Goal: Information Seeking & Learning: Compare options

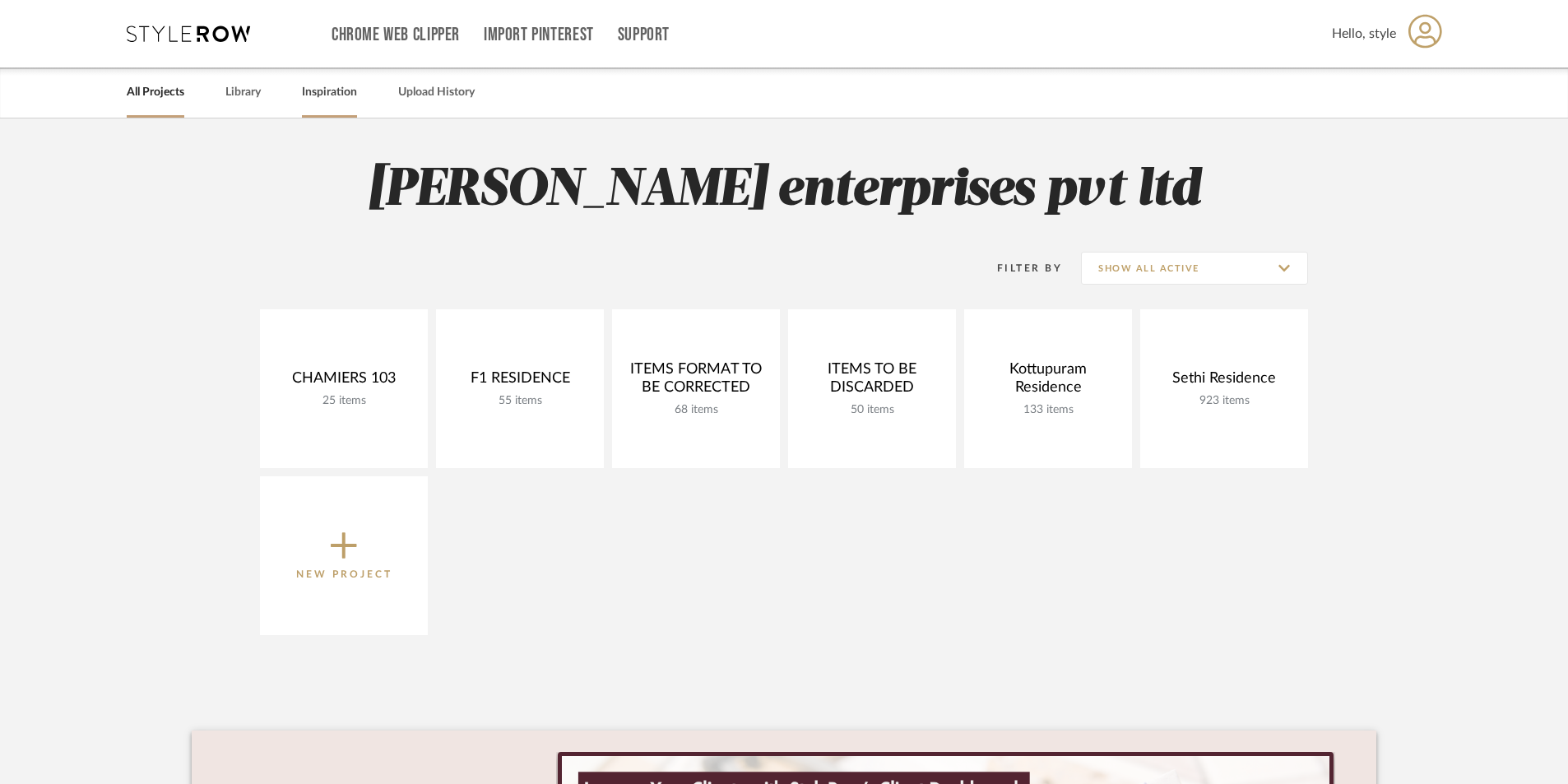
click at [328, 88] on link "Inspiration" at bounding box center [329, 92] width 55 height 23
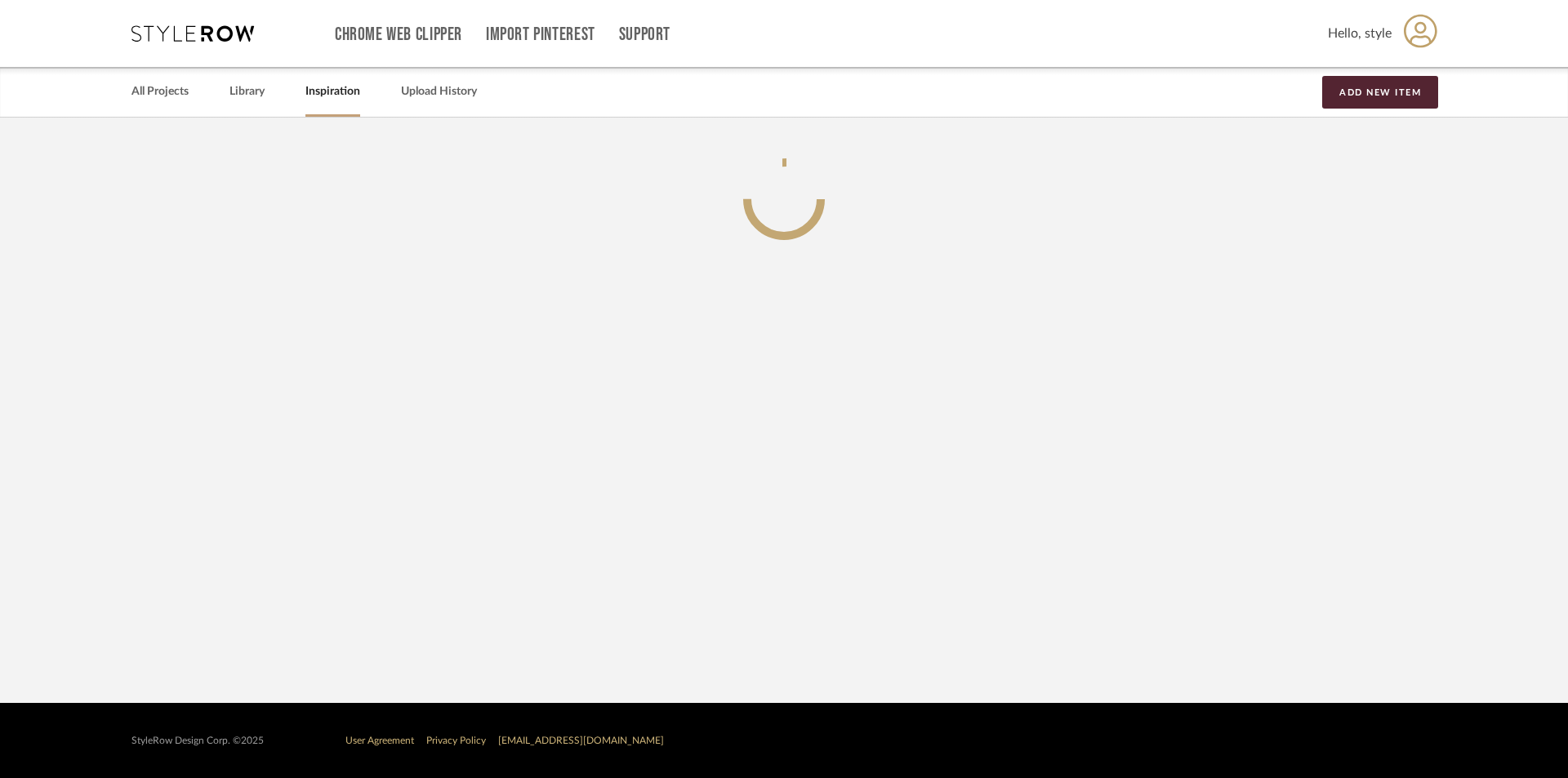
click at [270, 104] on div "All Projects Library Inspiration Upload History Add New Item" at bounding box center [784, 92] width 1354 height 49
click at [239, 93] on link "Library" at bounding box center [246, 92] width 35 height 22
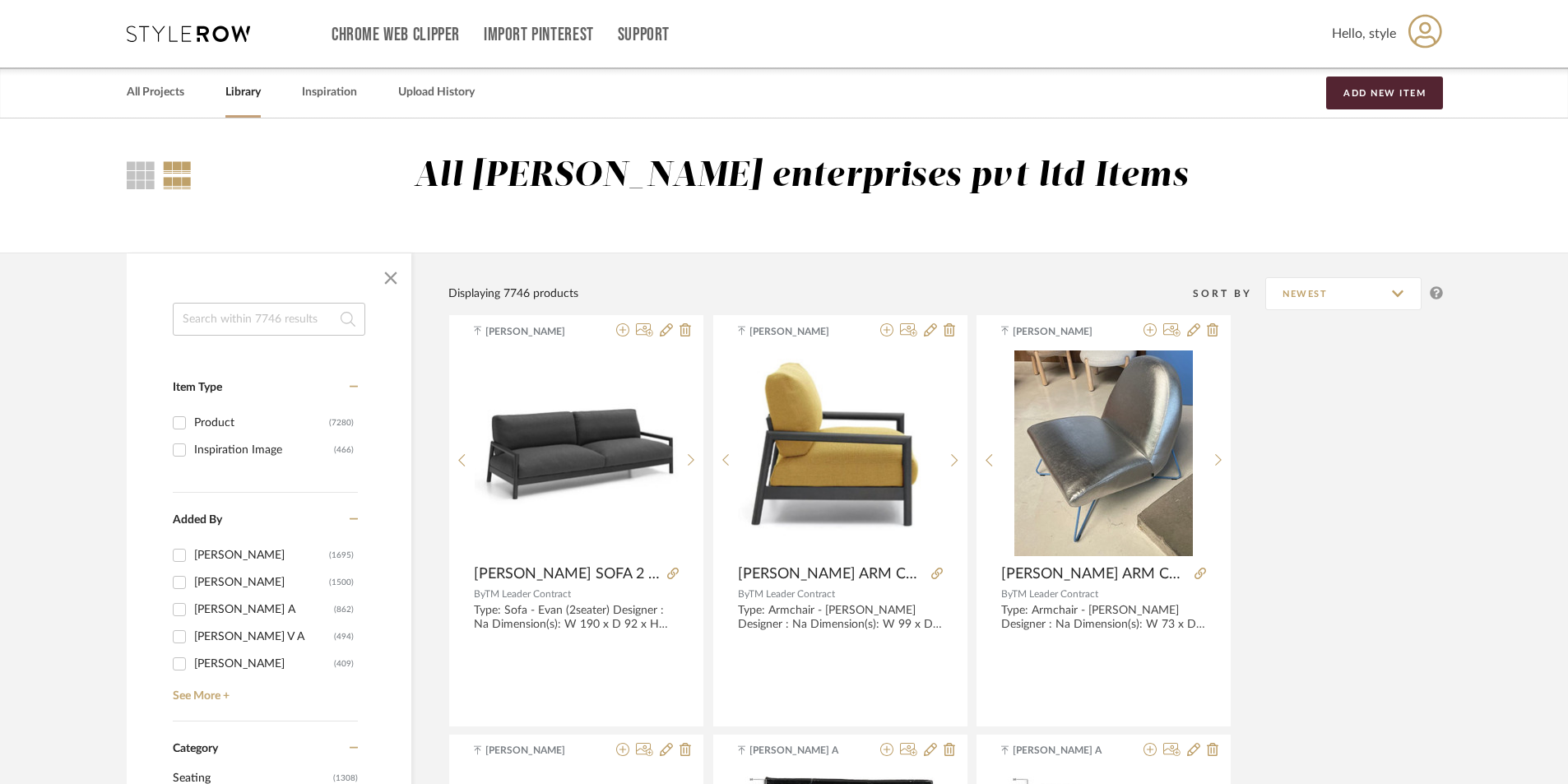
click at [281, 317] on input at bounding box center [269, 320] width 193 height 33
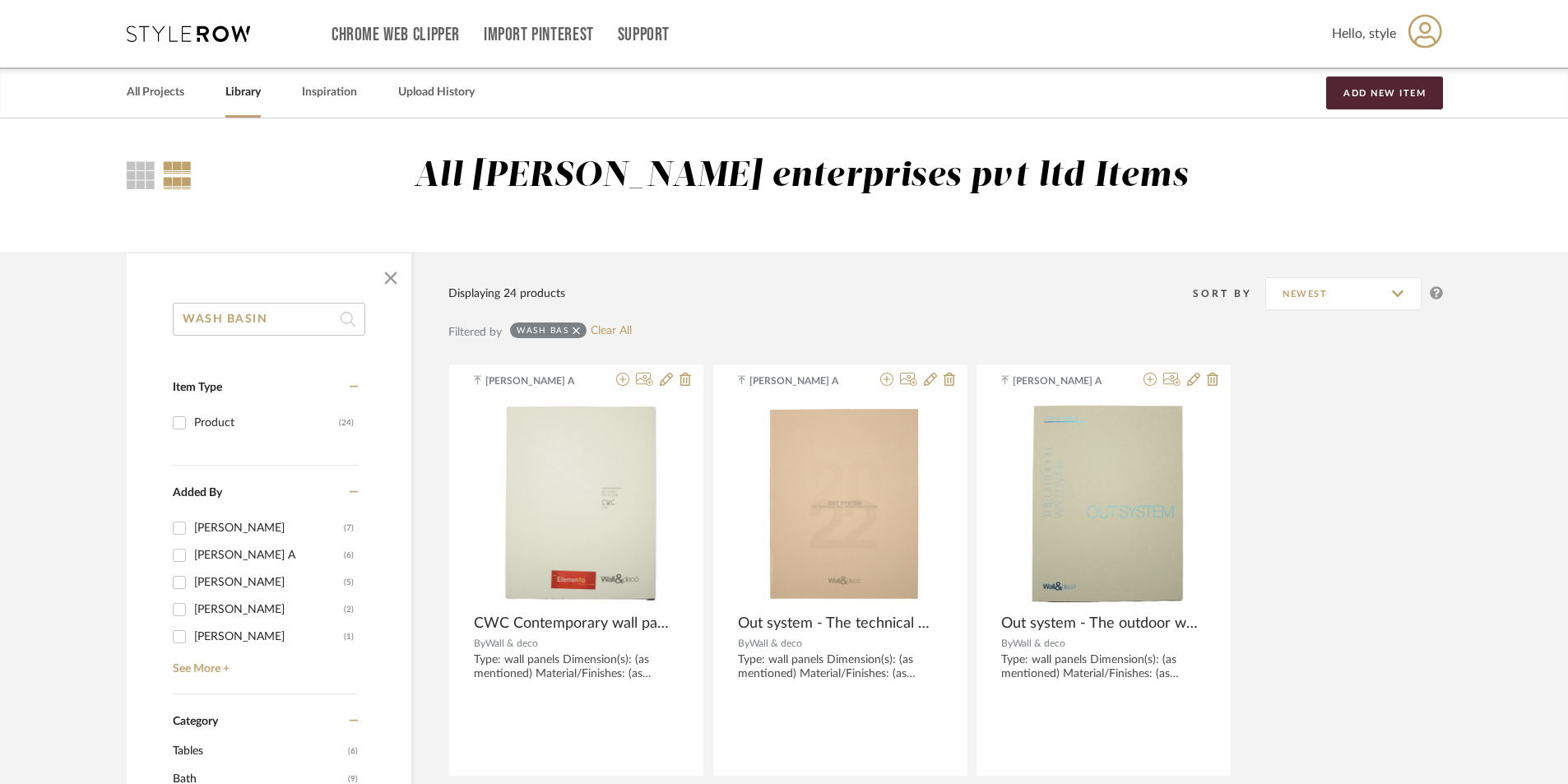
type input "WASH BASIN"
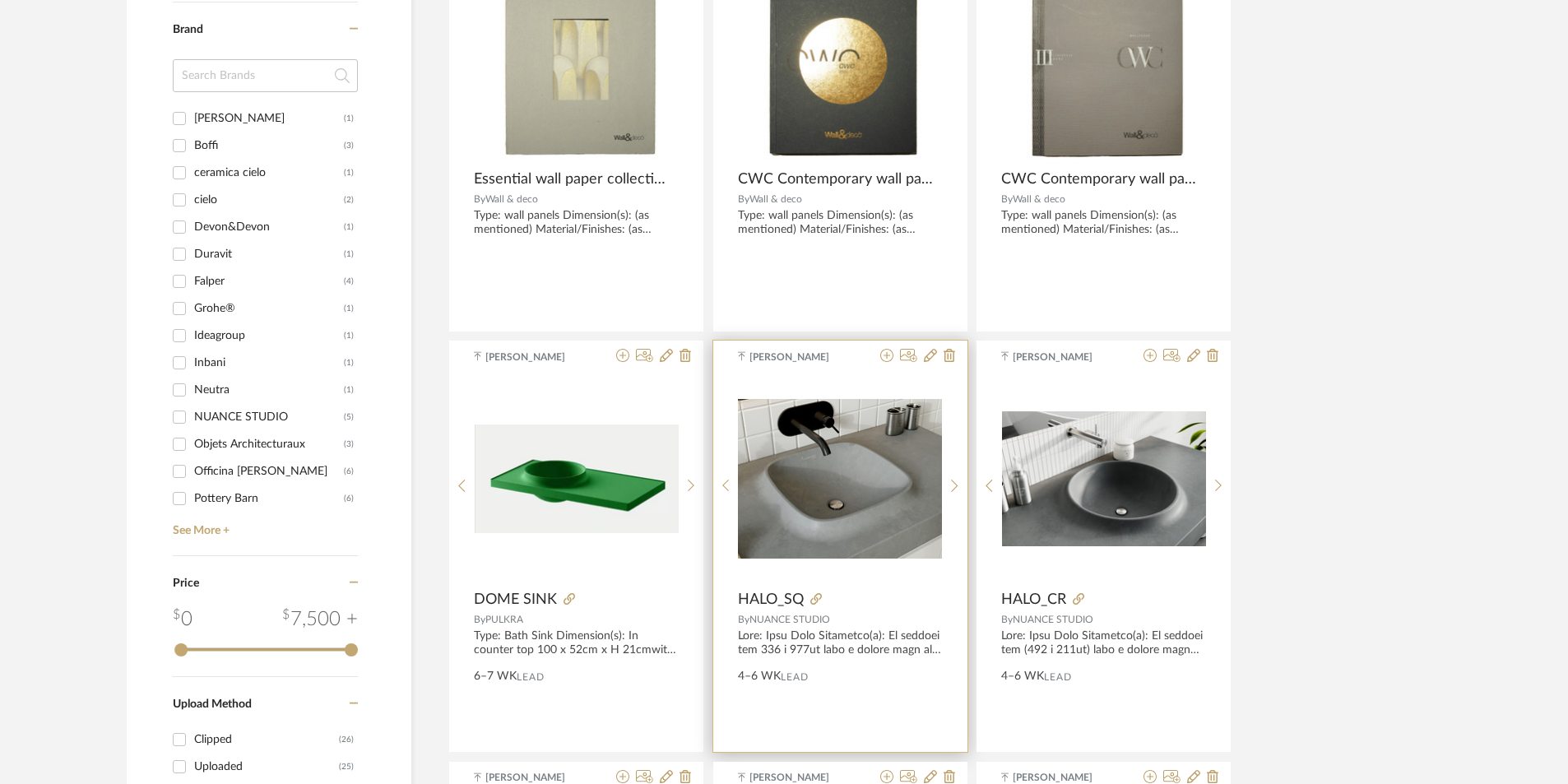
scroll to position [988, 0]
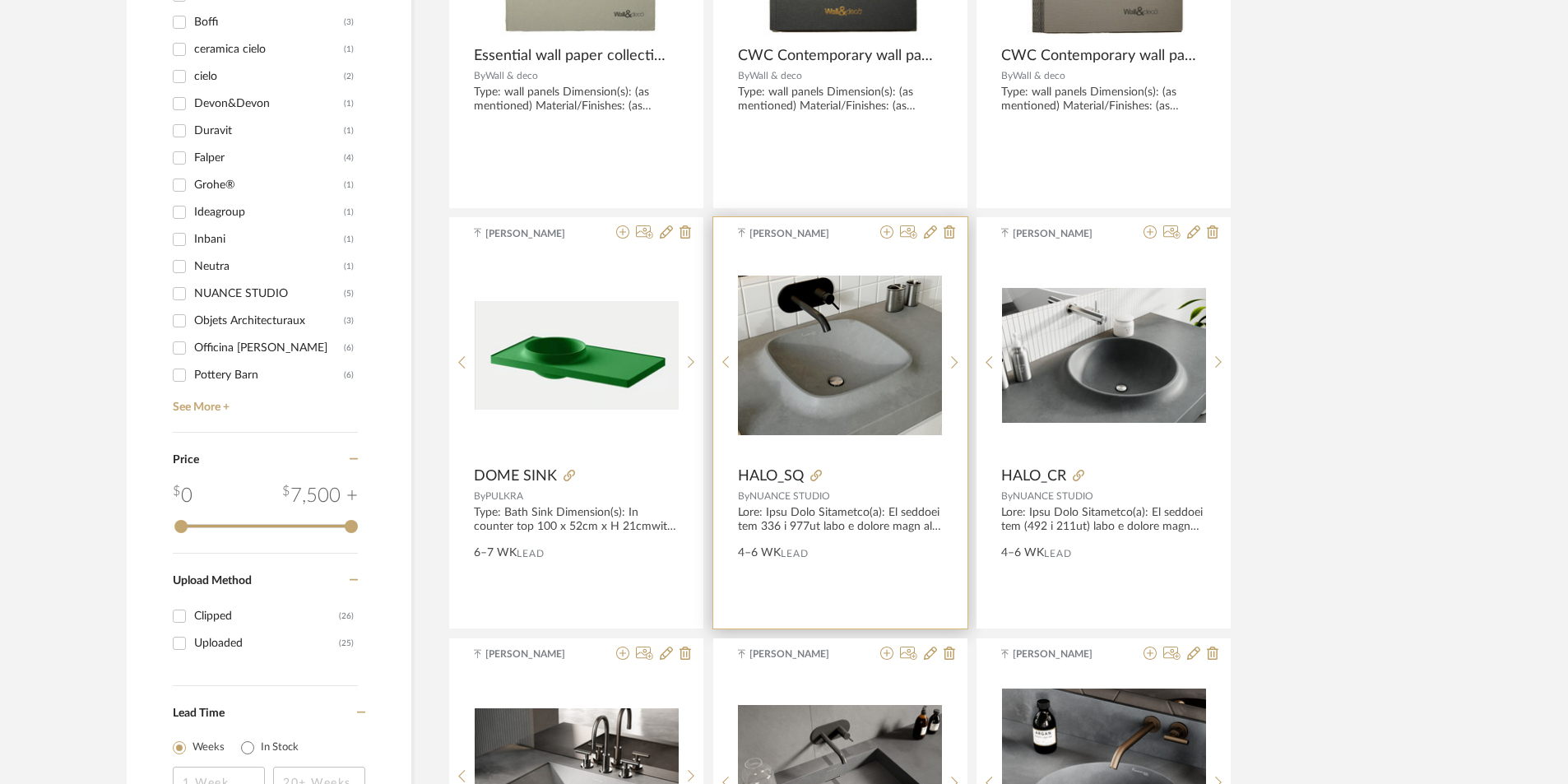
click at [828, 482] on div at bounding box center [873, 476] width 139 height 18
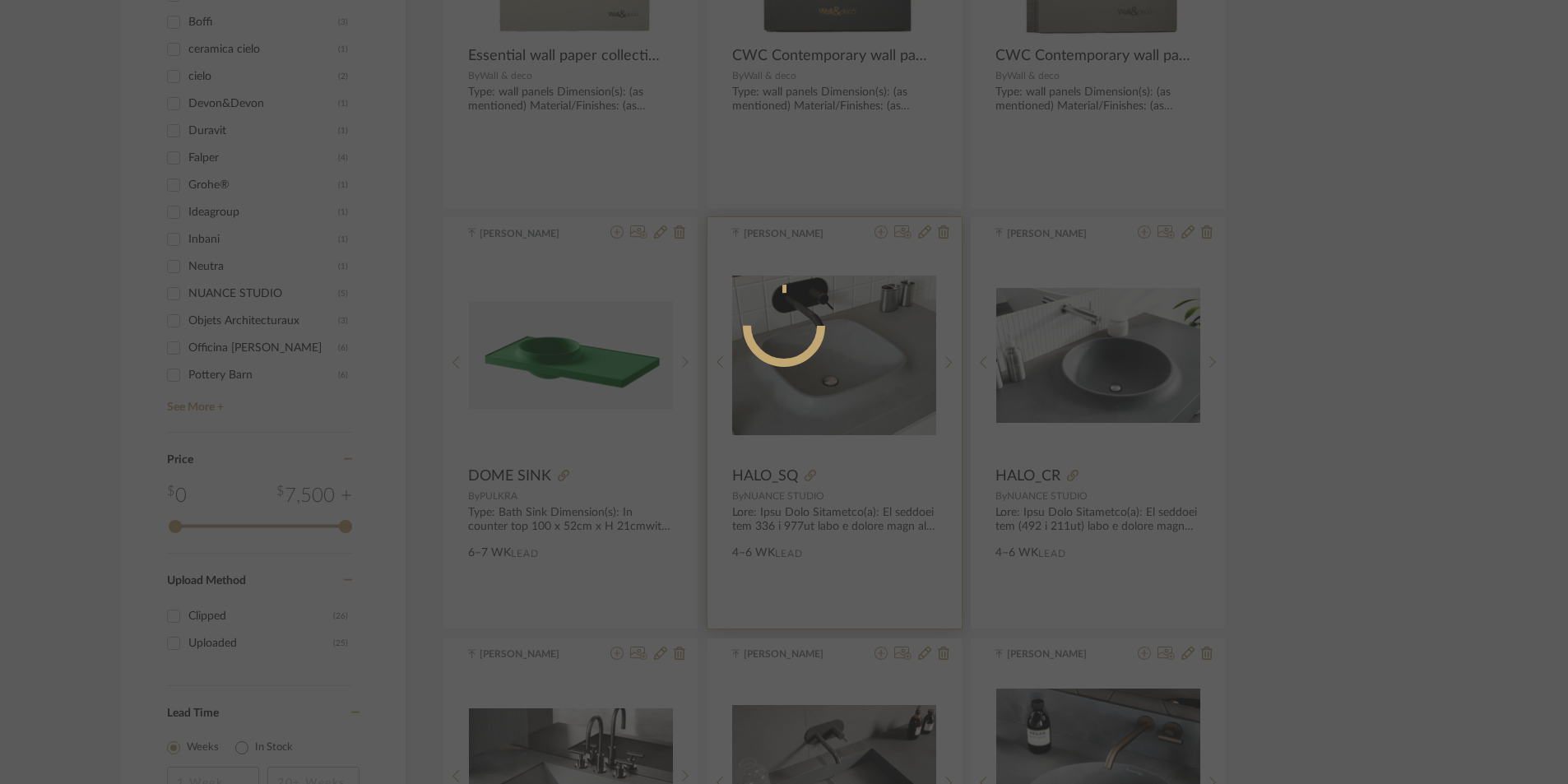
scroll to position [0, 0]
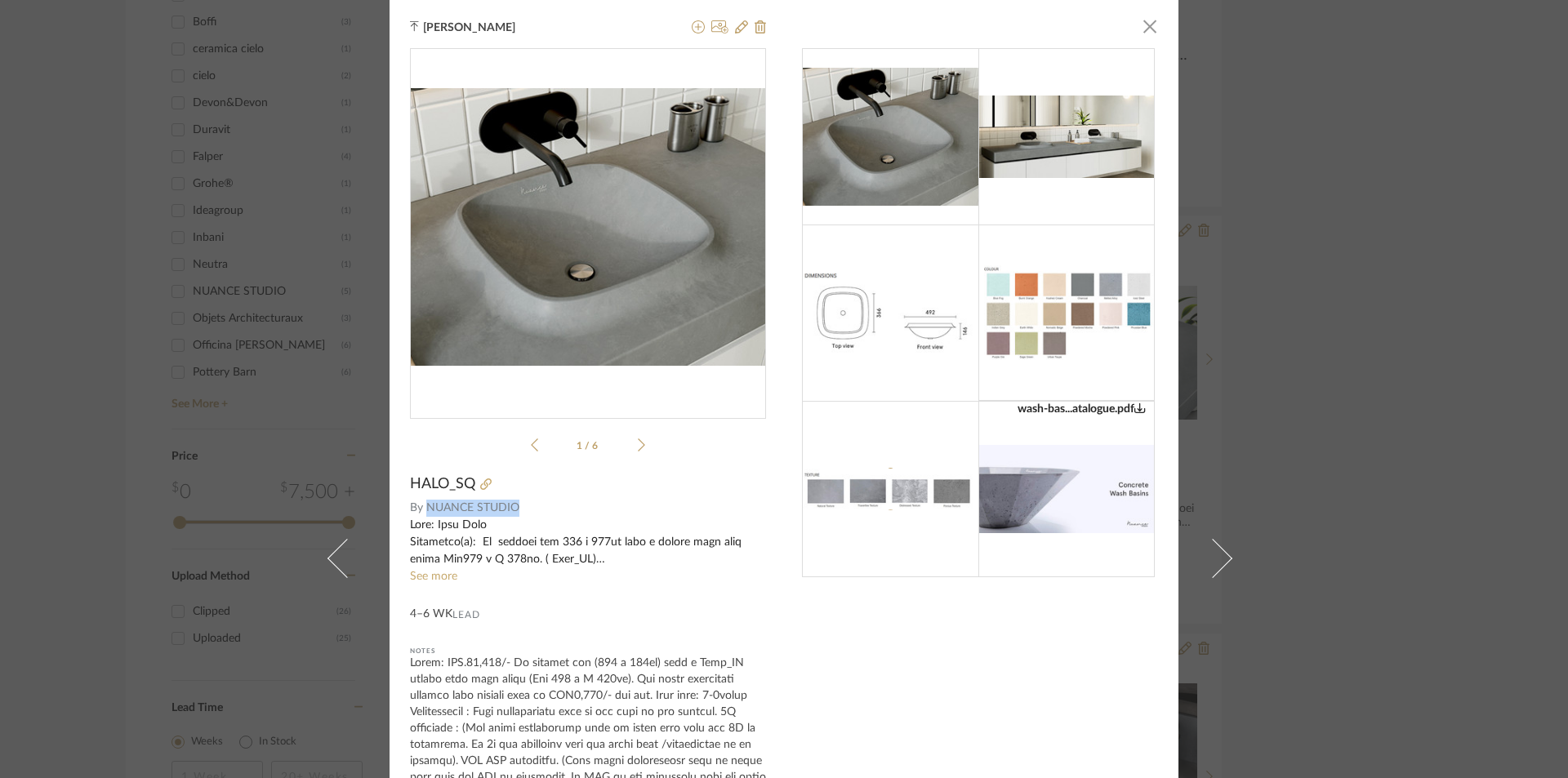
drag, startPoint x: 518, startPoint y: 506, endPoint x: 421, endPoint y: 506, distance: 97.0
click at [427, 506] on span "NUANCE STUDIO" at bounding box center [597, 508] width 341 height 17
copy span "NUANCE STUDIO"
click at [641, 593] on div "4–6 WK Lead" at bounding box center [588, 605] width 356 height 38
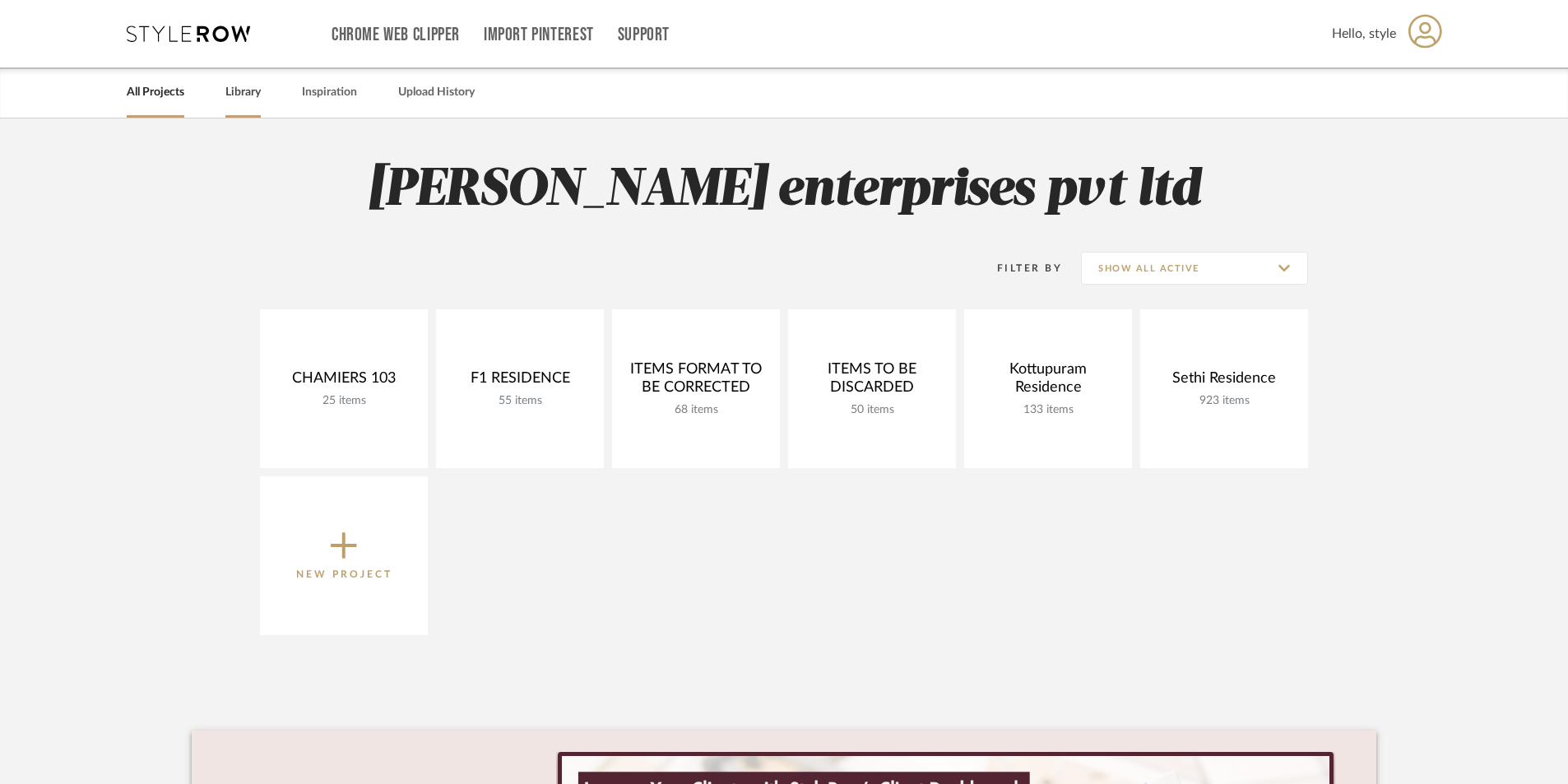
click at [251, 95] on link "Library" at bounding box center [242, 92] width 35 height 23
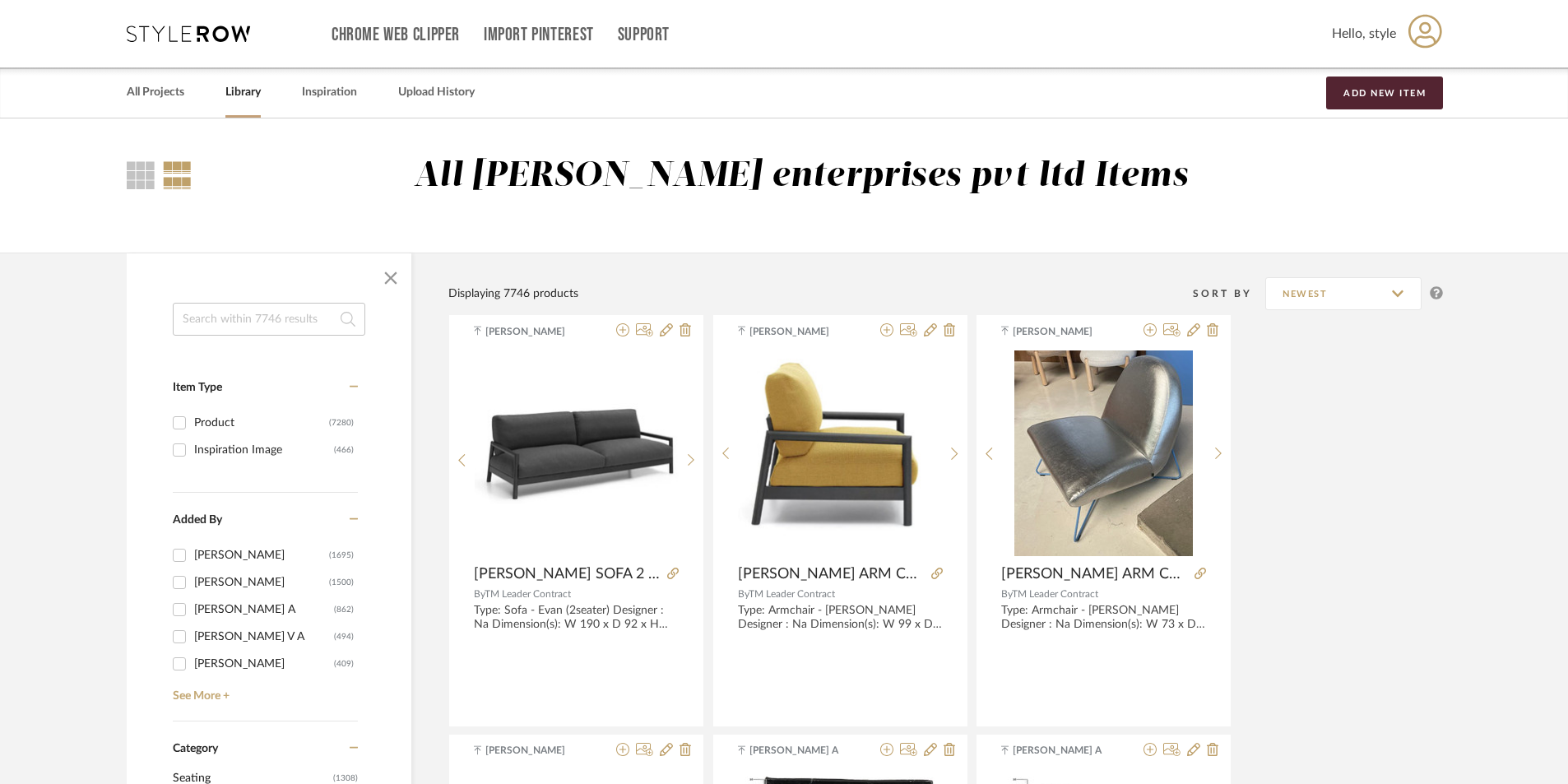
click at [239, 310] on input at bounding box center [269, 320] width 193 height 33
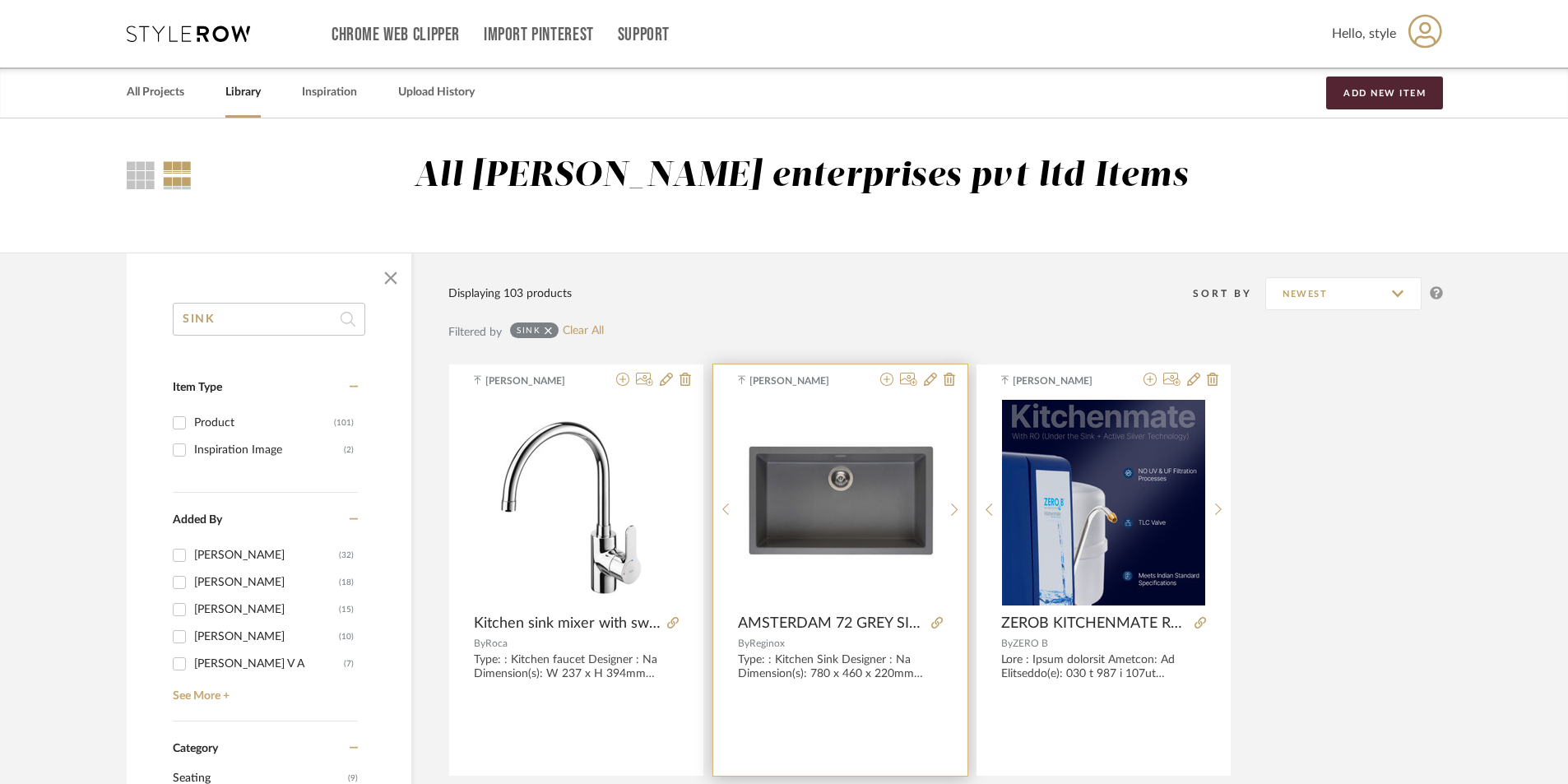
type input "SINK"
click at [889, 528] on img "0" at bounding box center [839, 502] width 204 height 122
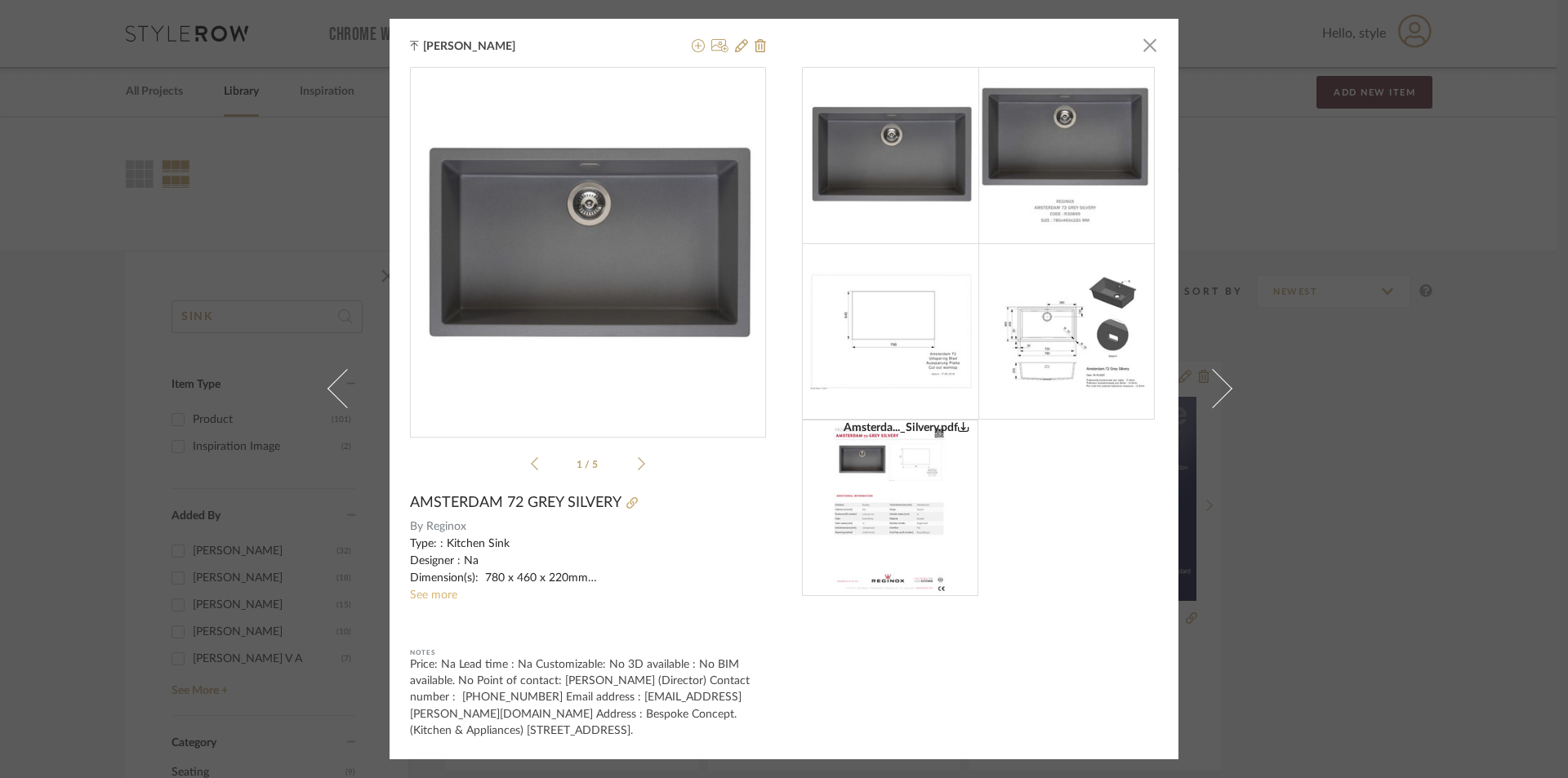
click at [434, 589] on link "See more" at bounding box center [433, 595] width 48 height 12
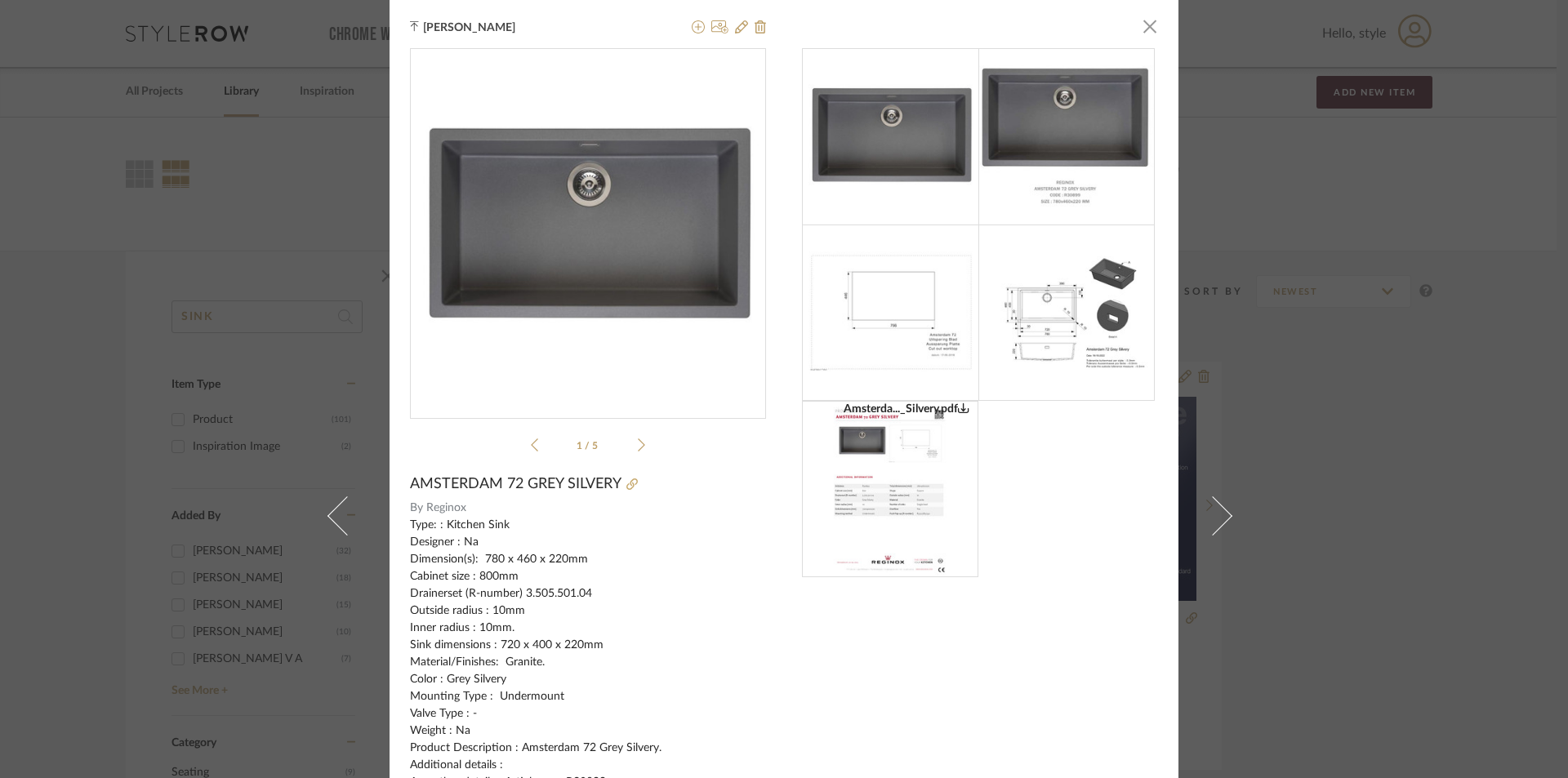
click at [937, 478] on img at bounding box center [890, 489] width 125 height 176
drag, startPoint x: 1137, startPoint y: 32, endPoint x: 1198, endPoint y: 76, distance: 75.2
click at [1137, 31] on span "button" at bounding box center [1150, 26] width 32 height 32
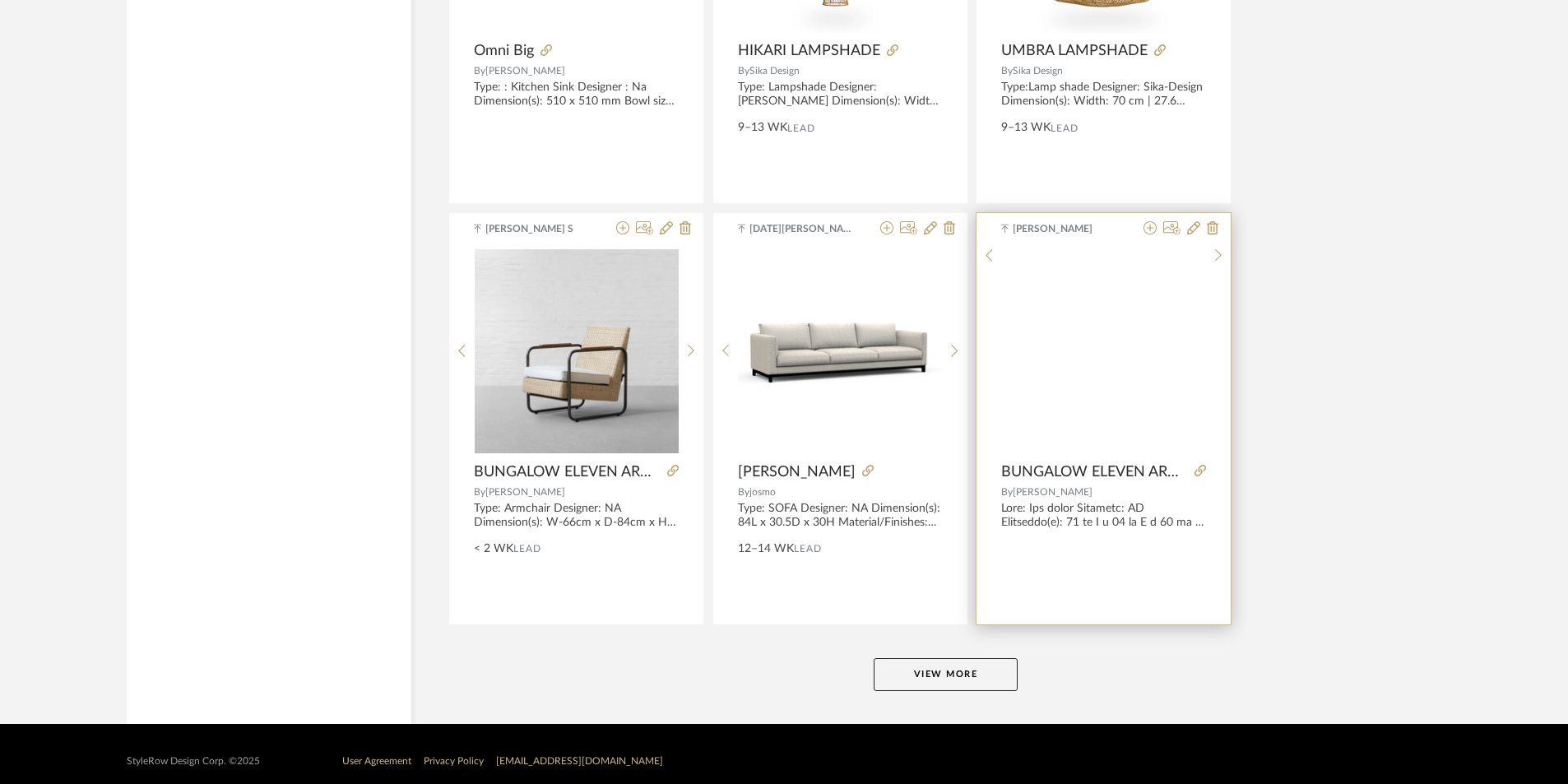
scroll to position [4796, 0]
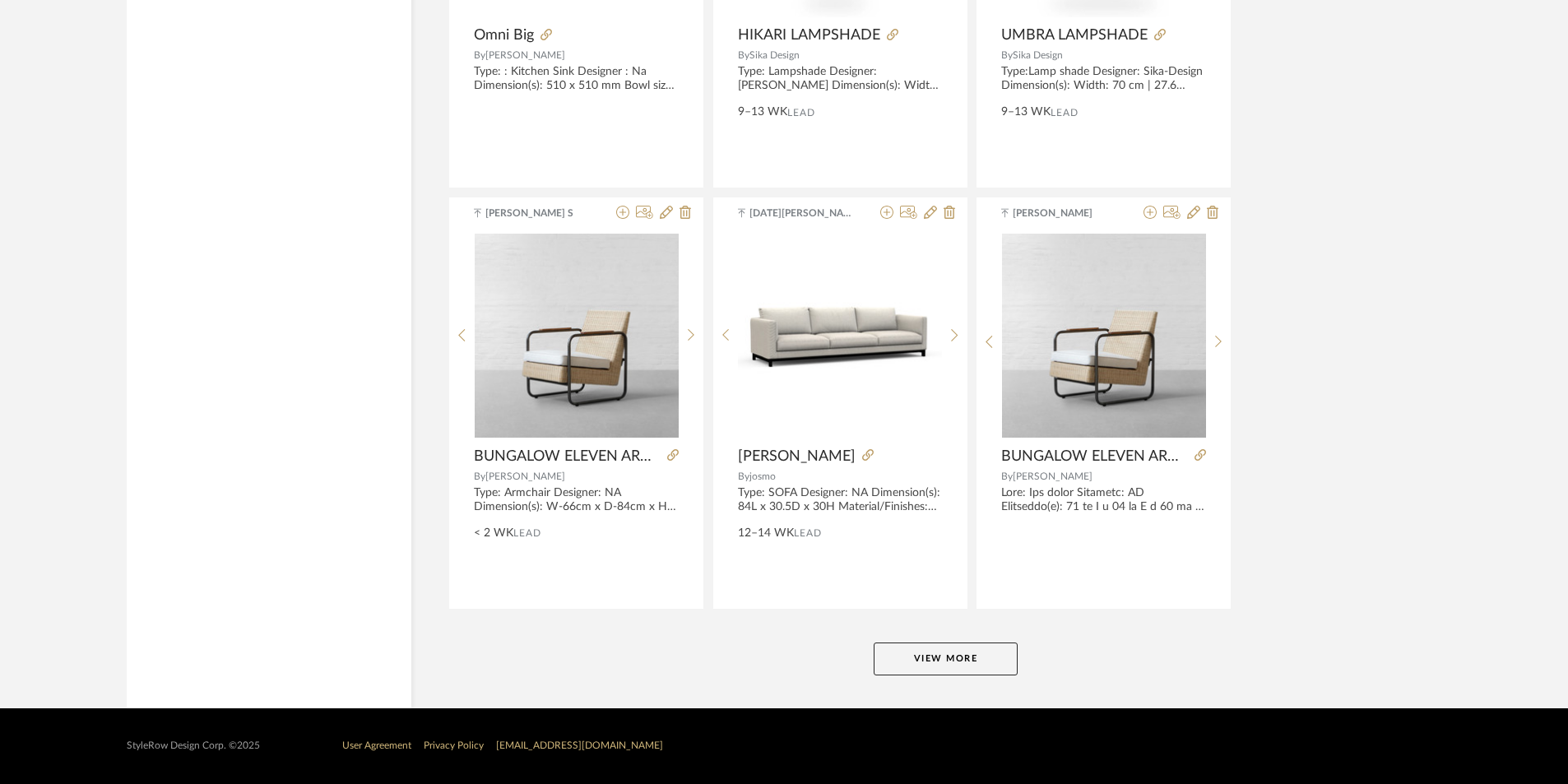
click at [955, 651] on button "View More" at bounding box center [945, 659] width 144 height 33
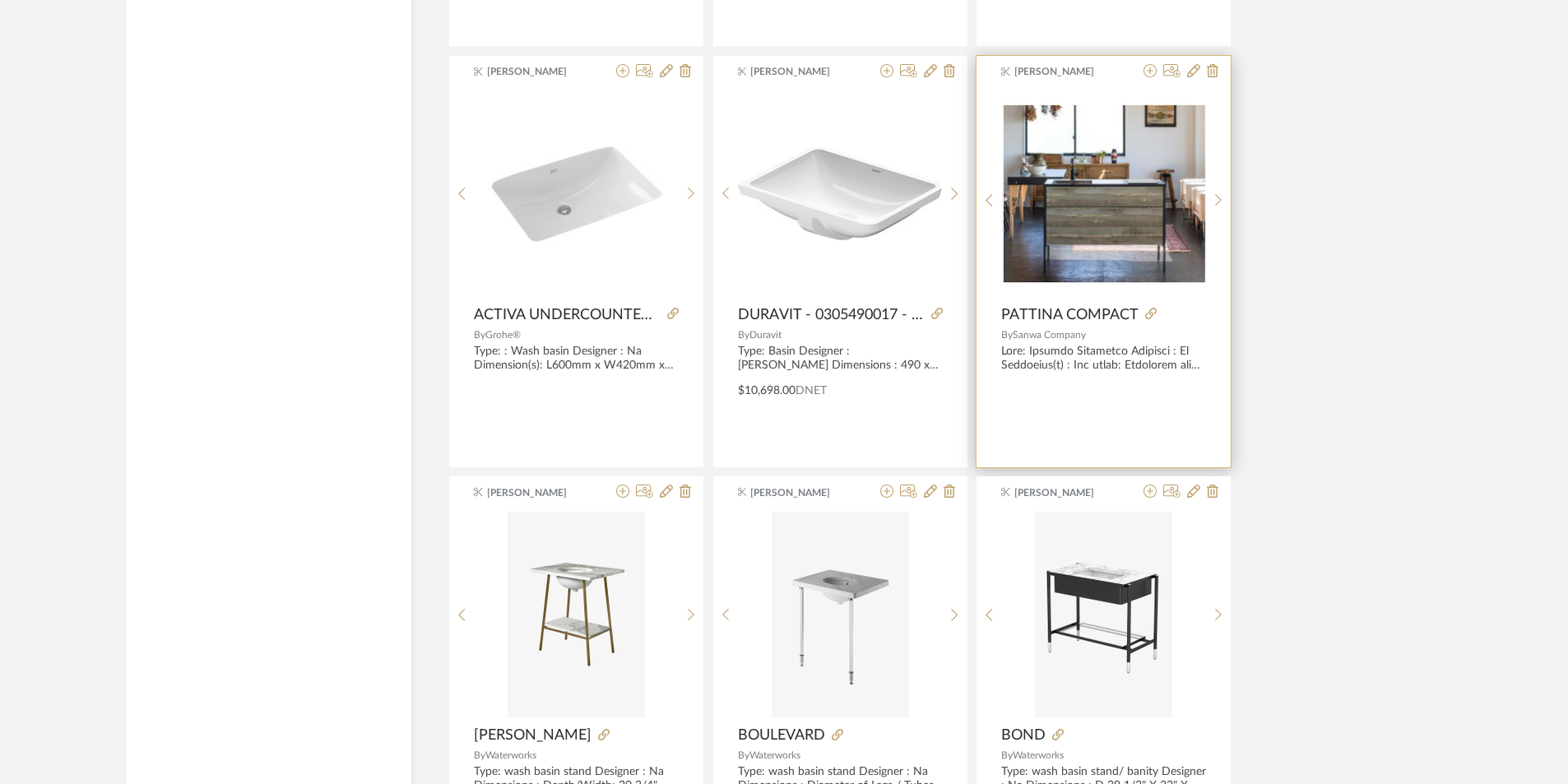
scroll to position [7512, 0]
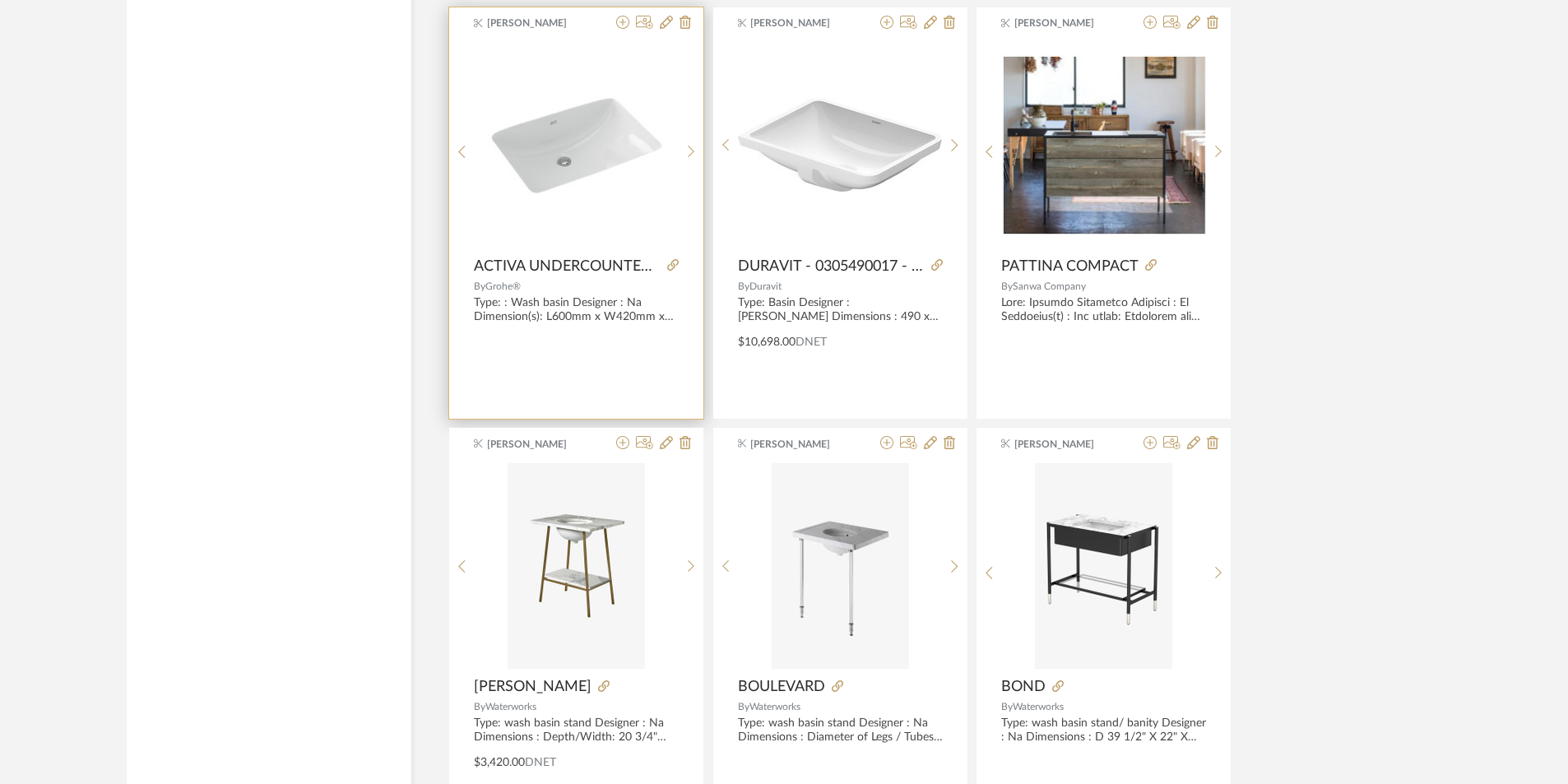
click at [0, 0] on img at bounding box center [0, 0] width 0 height 0
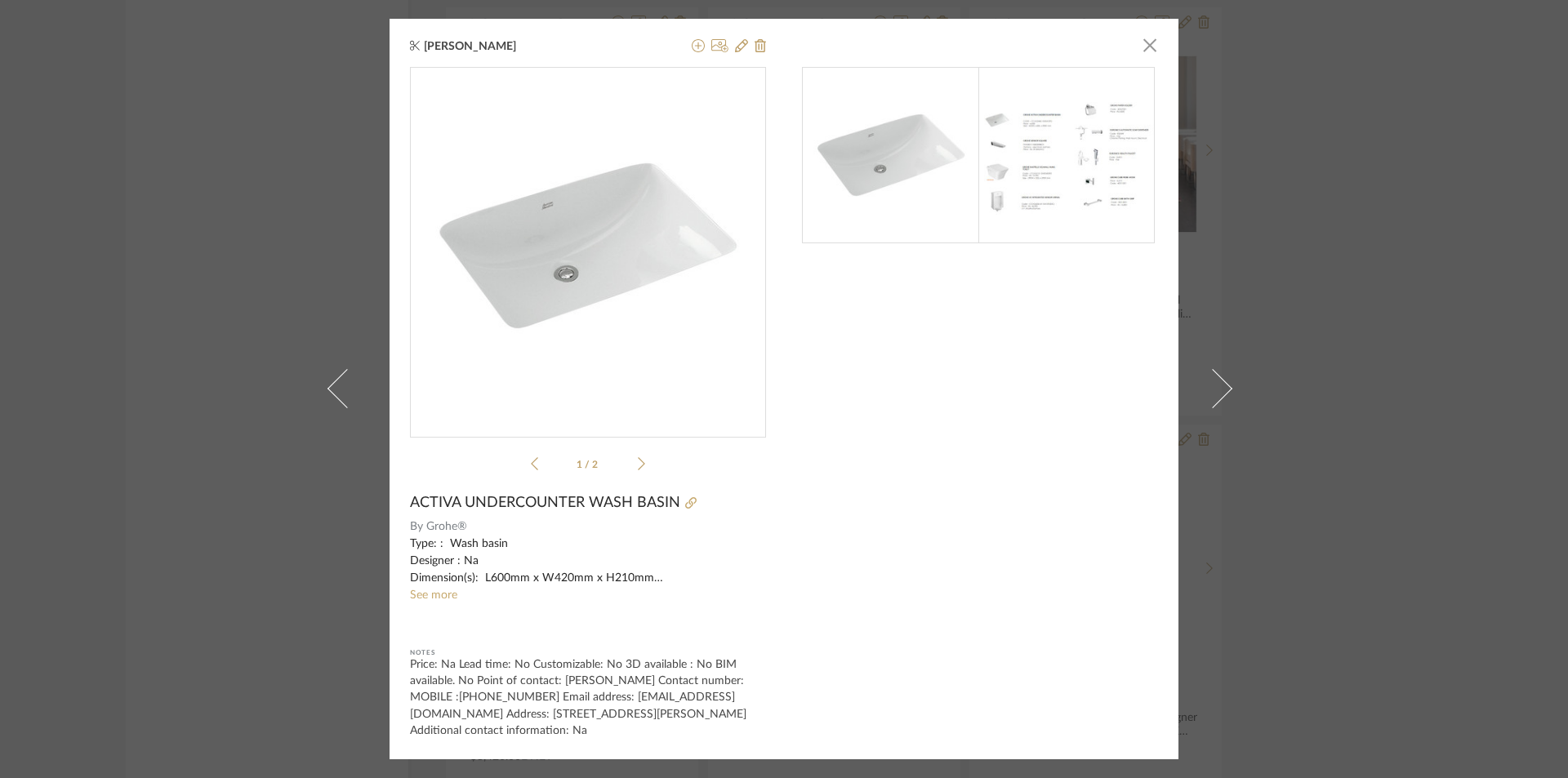
click at [626, 473] on li "1 / 2" at bounding box center [588, 464] width 100 height 20
drag, startPoint x: 629, startPoint y: 466, endPoint x: 647, endPoint y: 464, distance: 18.1
click at [630, 465] on li "1 / 2" at bounding box center [588, 464] width 100 height 20
click at [638, 464] on icon at bounding box center [642, 464] width 7 height 14
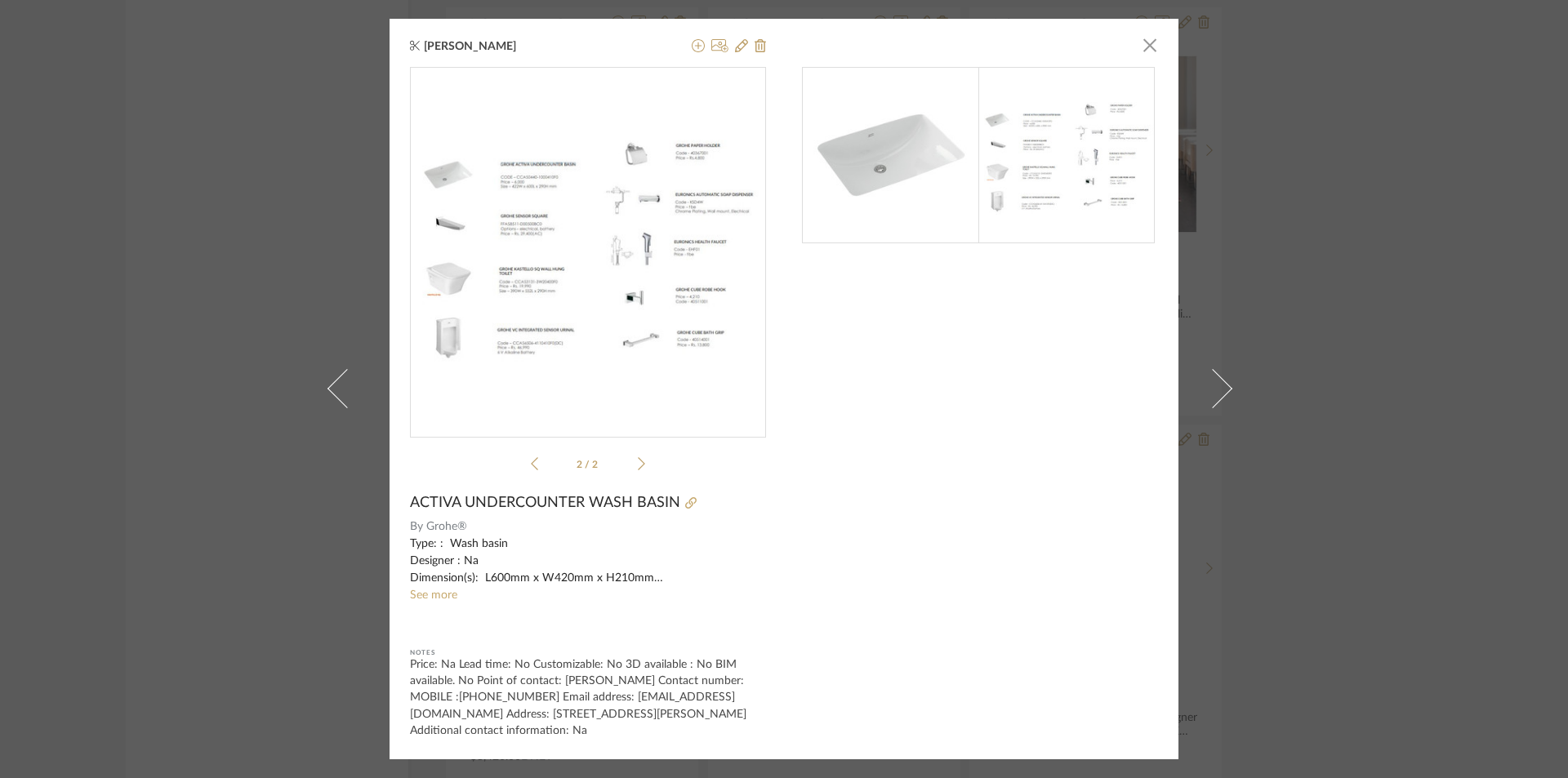
click at [1343, 175] on div "Pavithra Bhaskaran × 2 / 2 ACTIVA UNDERCOUNTER WASH BASIN By Grohe® Type: : Was…" at bounding box center [784, 389] width 1568 height 778
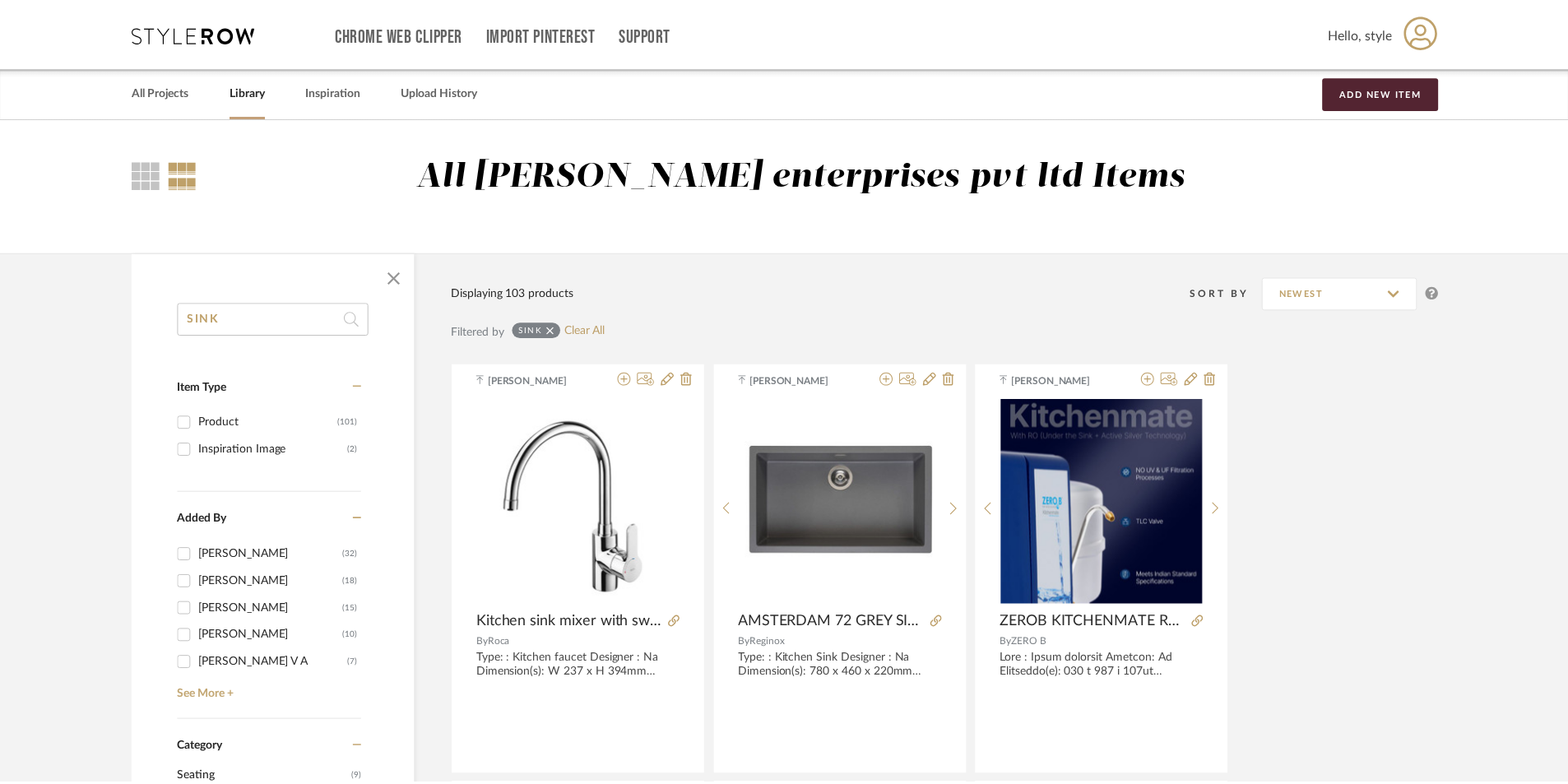
scroll to position [7512, 0]
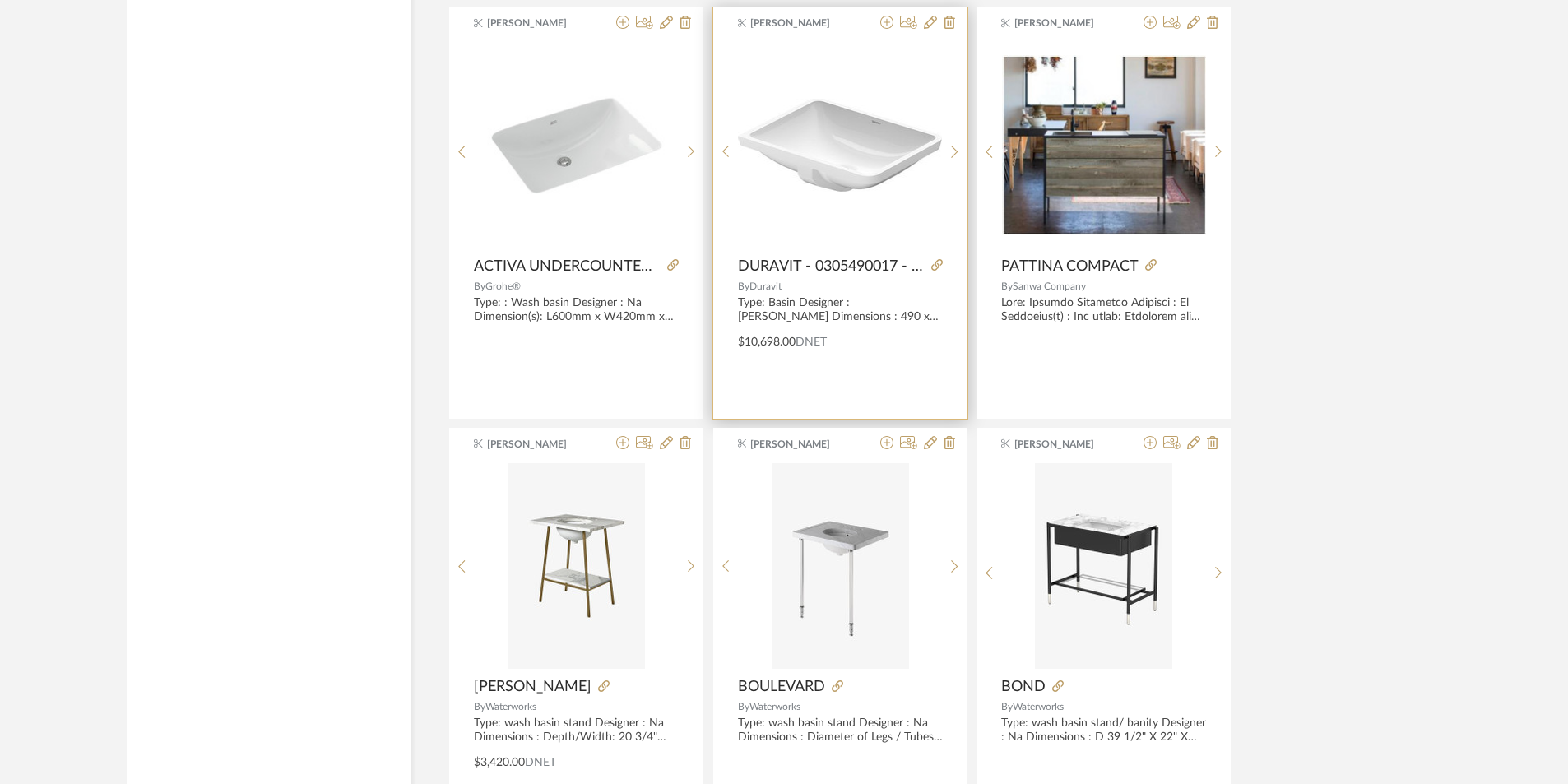
click at [0, 0] on div at bounding box center [0, 0] width 0 height 0
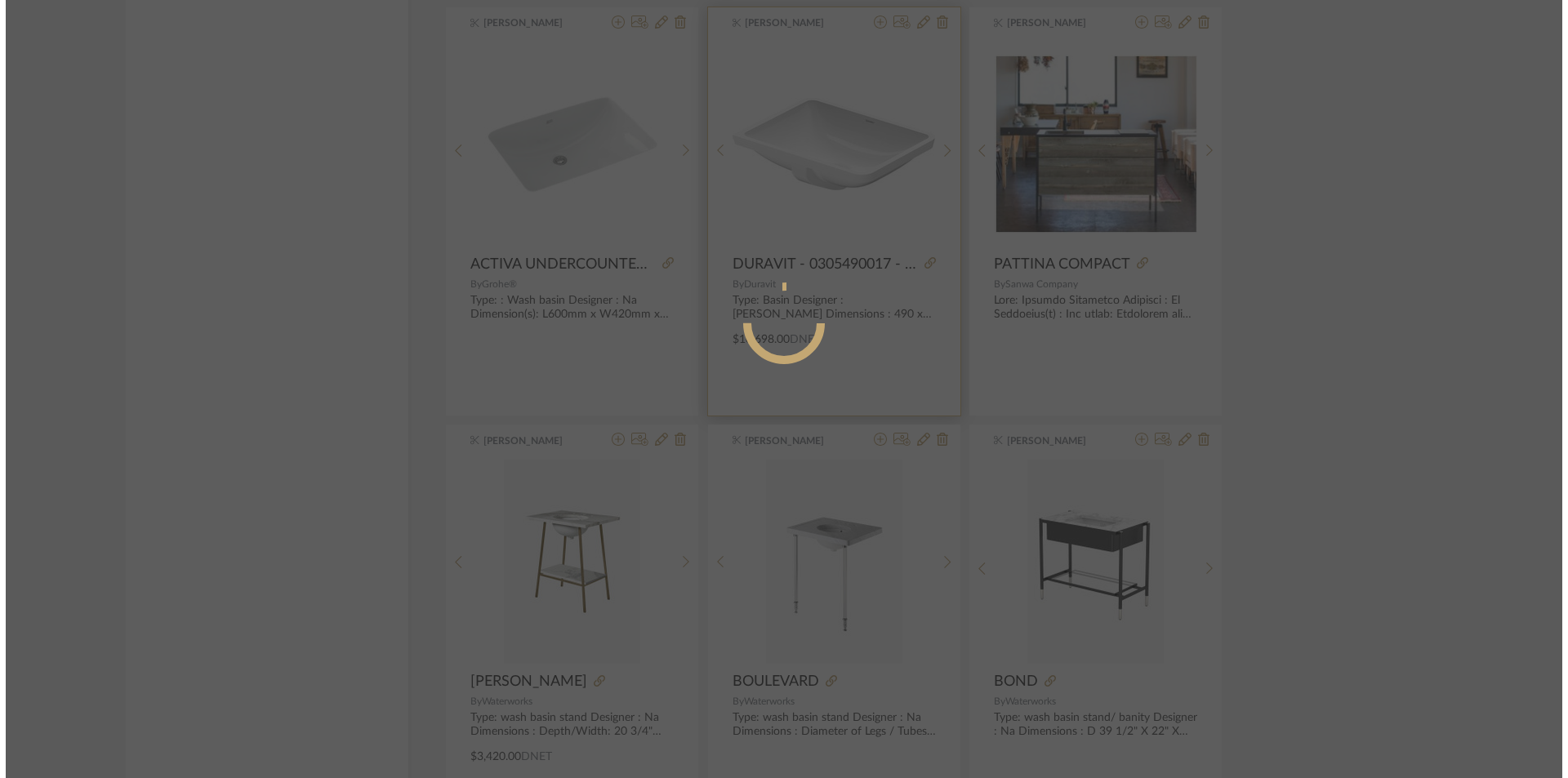
scroll to position [0, 0]
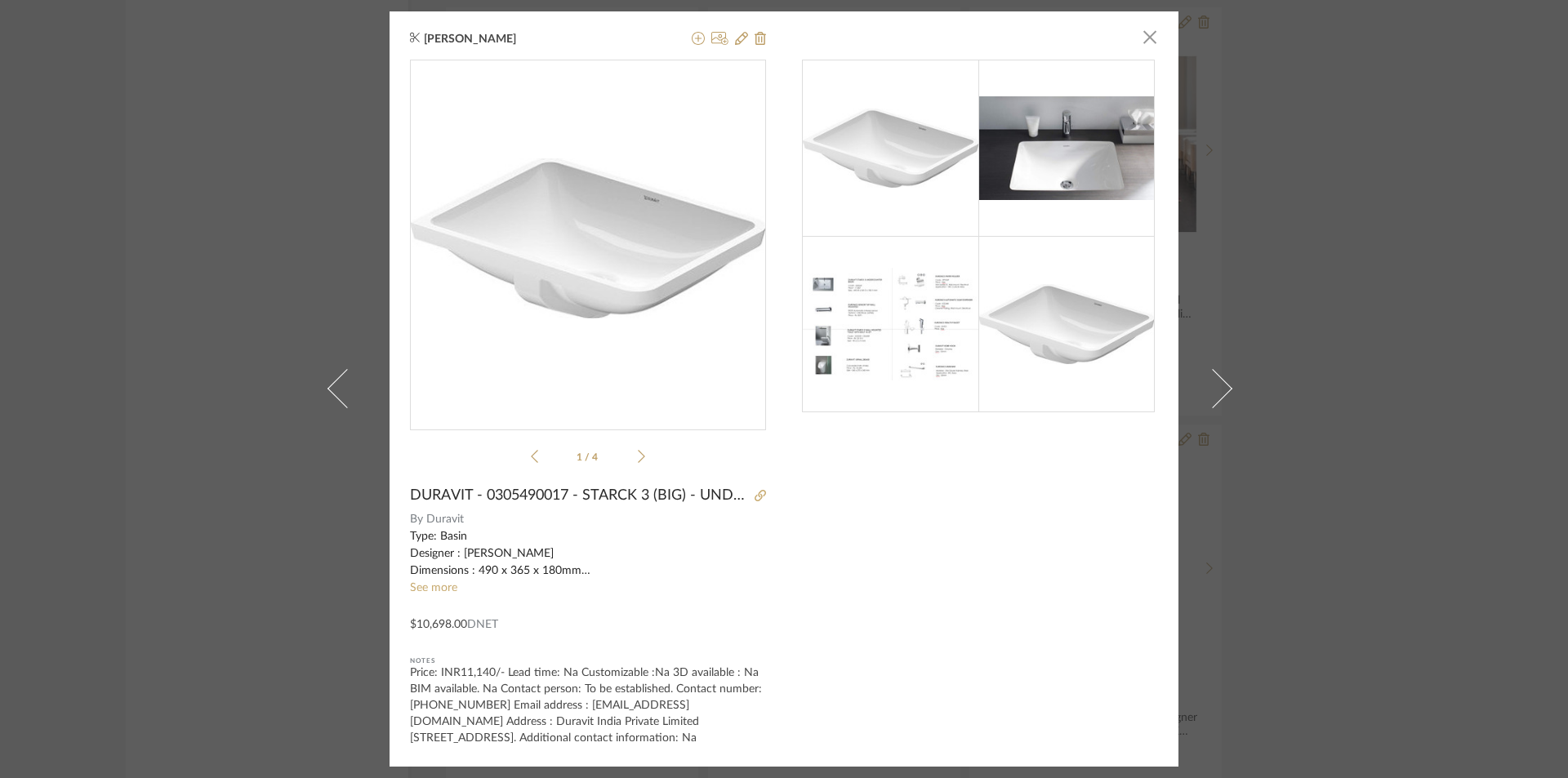
click at [629, 446] on li "1 / 4" at bounding box center [588, 456] width 100 height 20
click at [638, 449] on icon at bounding box center [642, 456] width 7 height 14
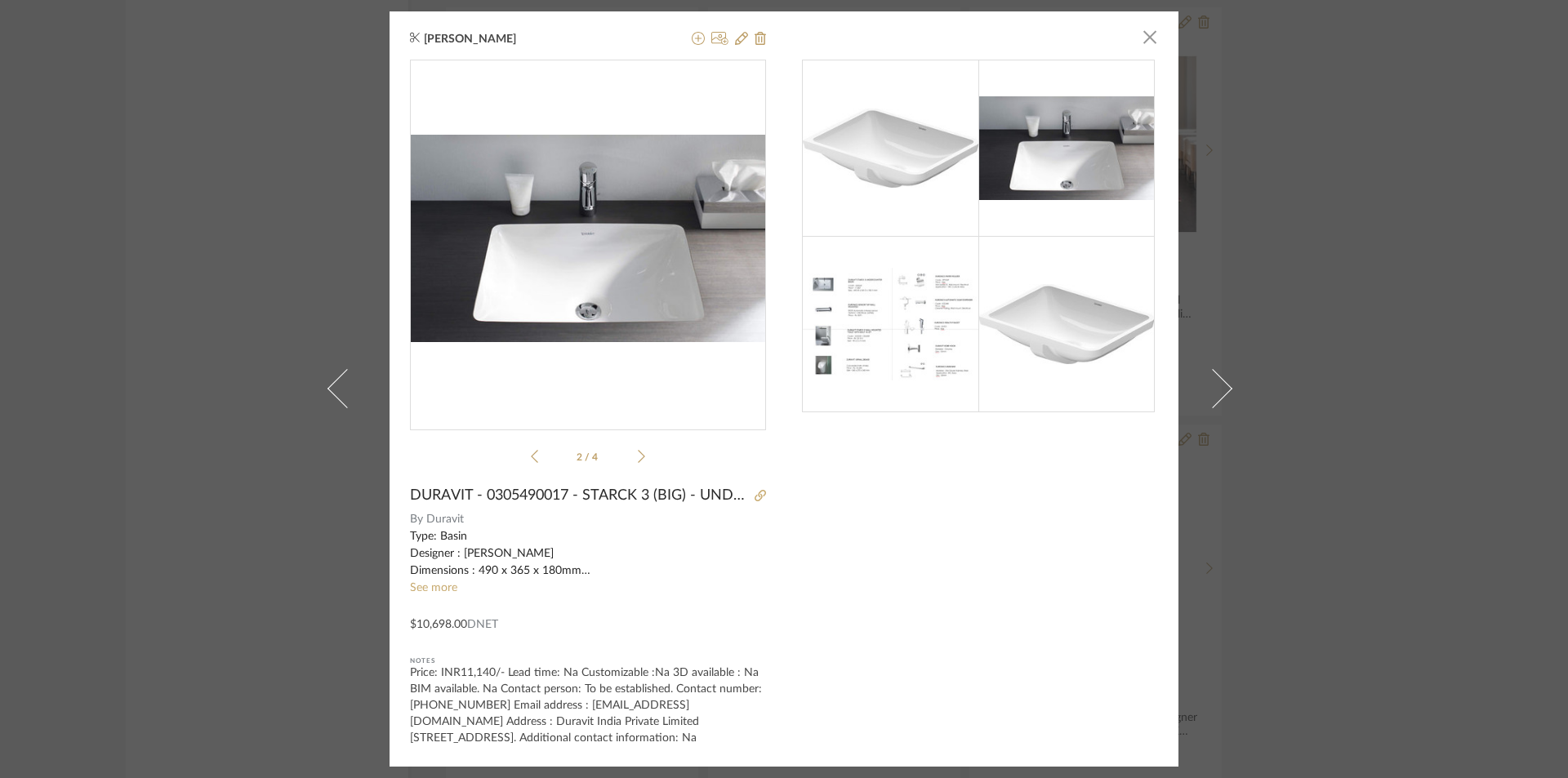
click at [638, 449] on icon at bounding box center [642, 456] width 7 height 14
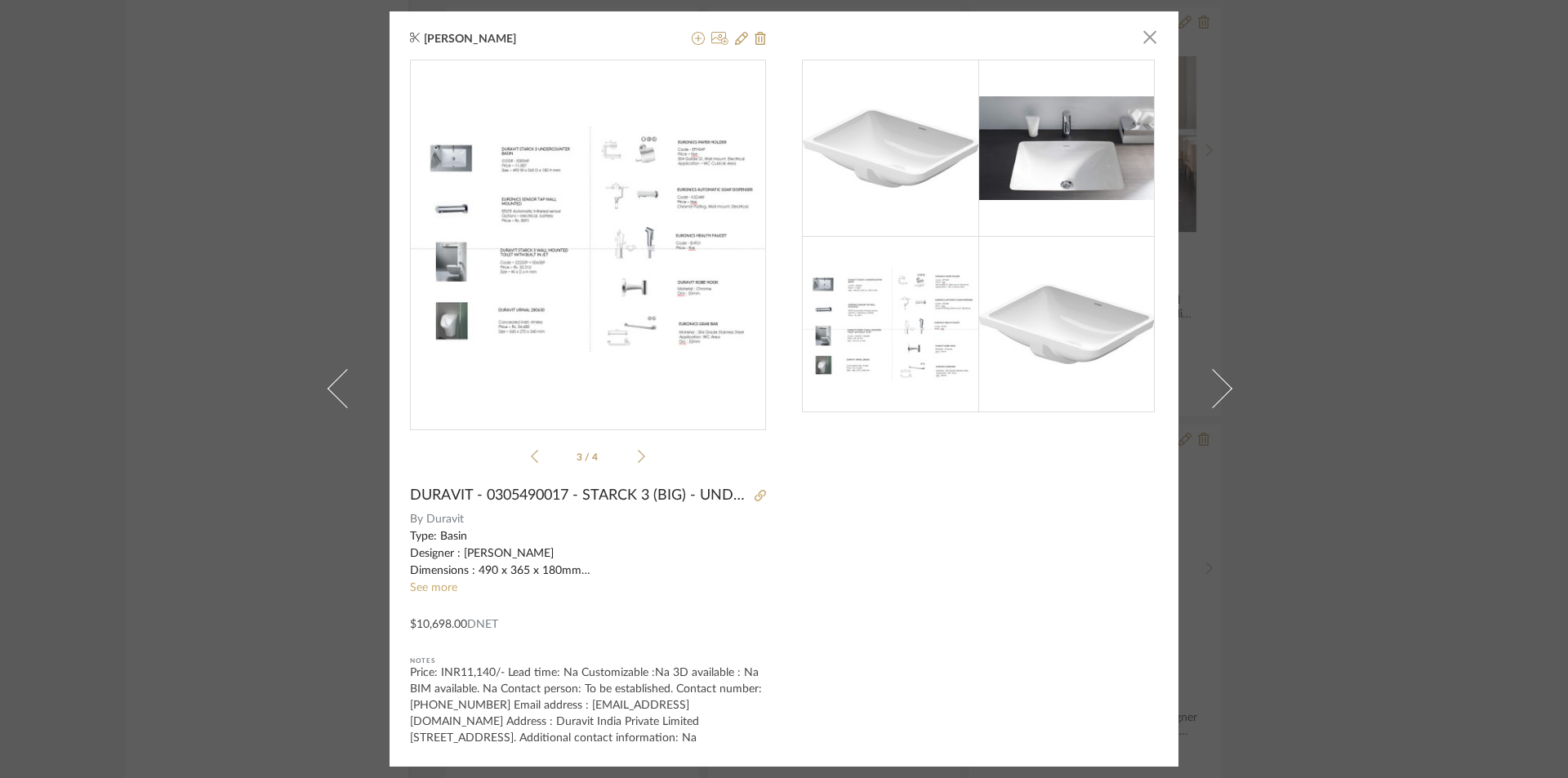
click at [1326, 192] on div "Pavithra Bhaskaran × 3 / 4 DURAVIT - 0305490017 - STARCK 3 (BIG) - UNDERCOUNTER…" at bounding box center [784, 389] width 1568 height 778
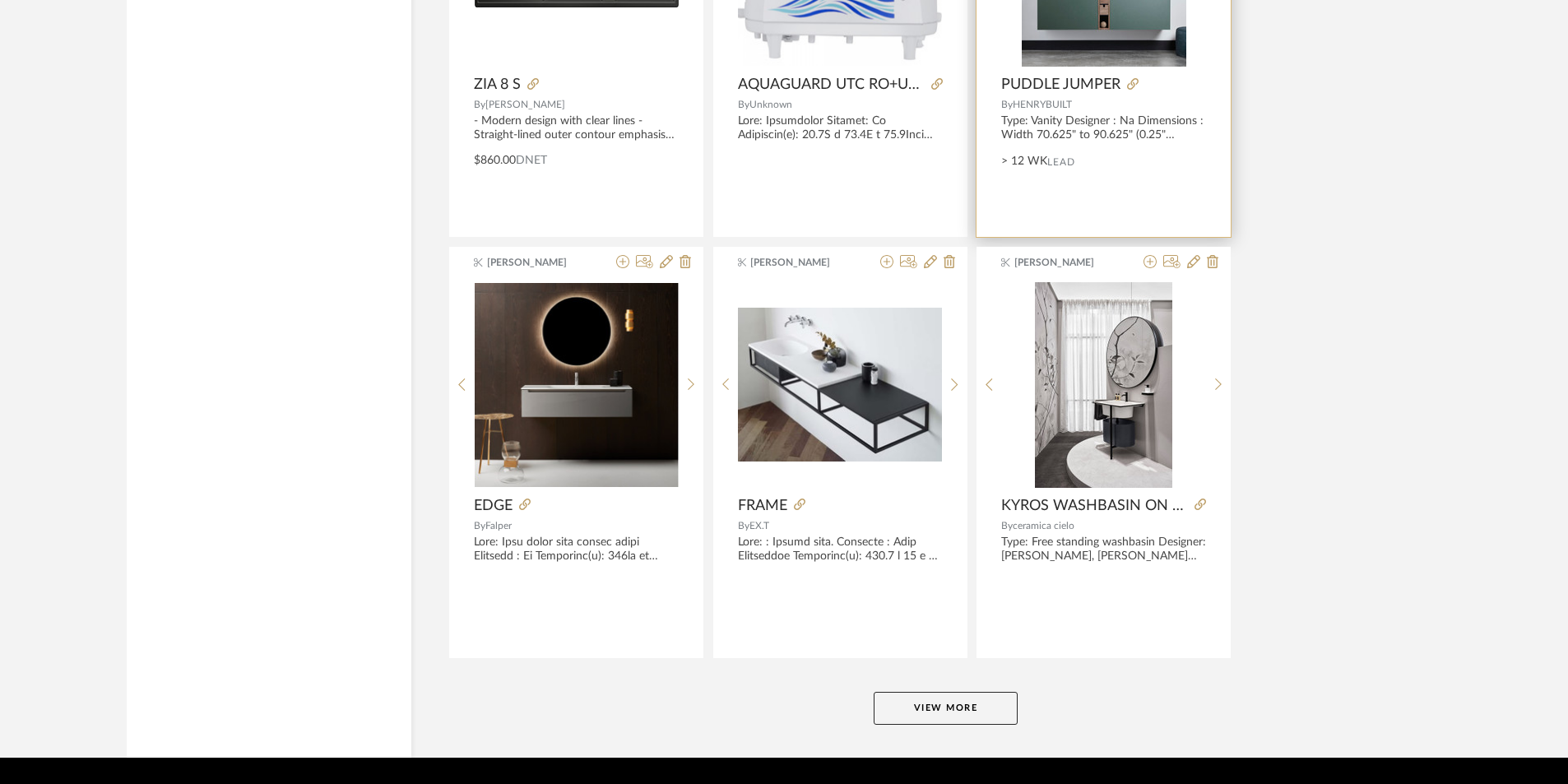
scroll to position [9848, 0]
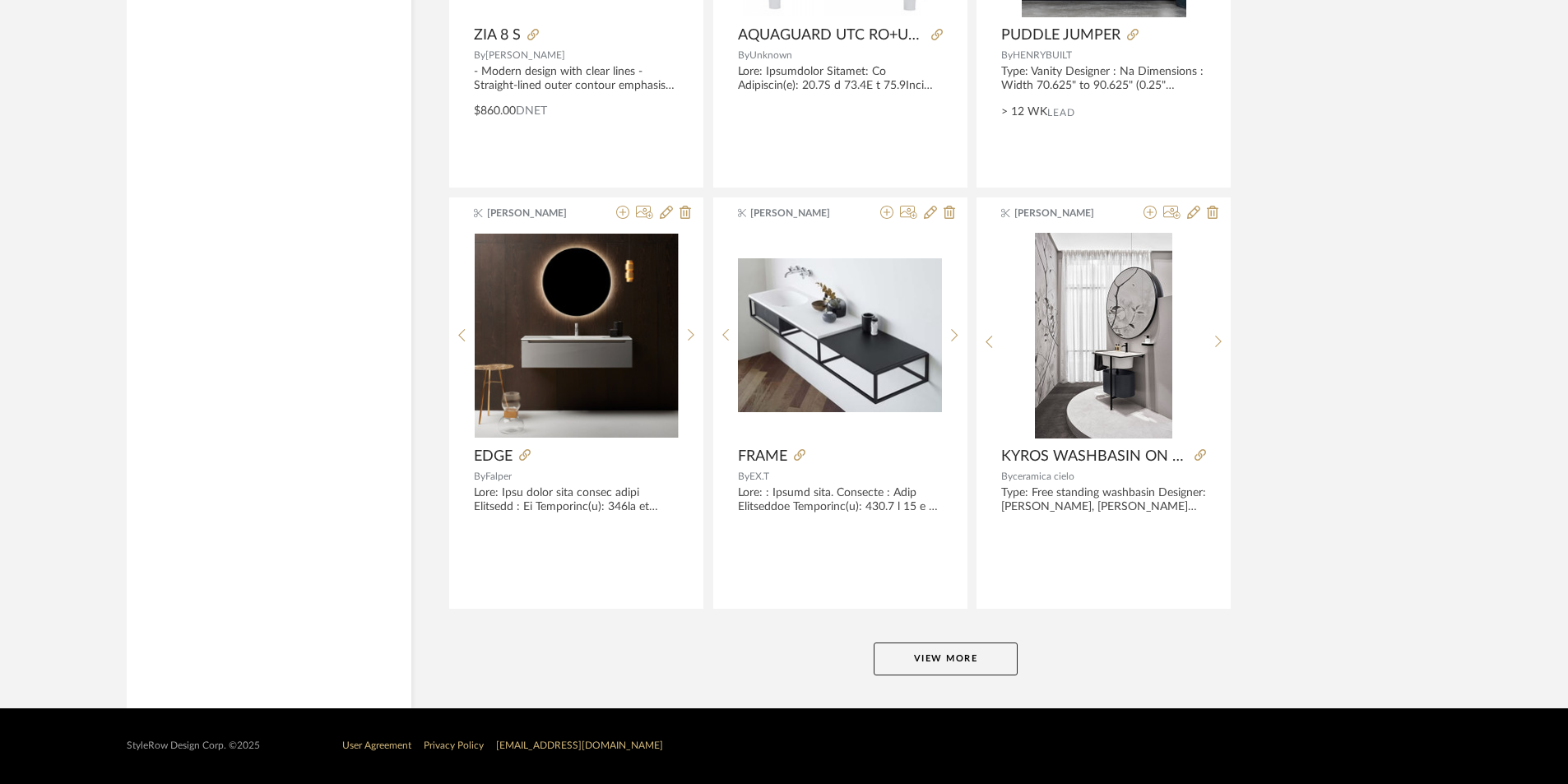
click at [931, 663] on button "View More" at bounding box center [945, 659] width 144 height 33
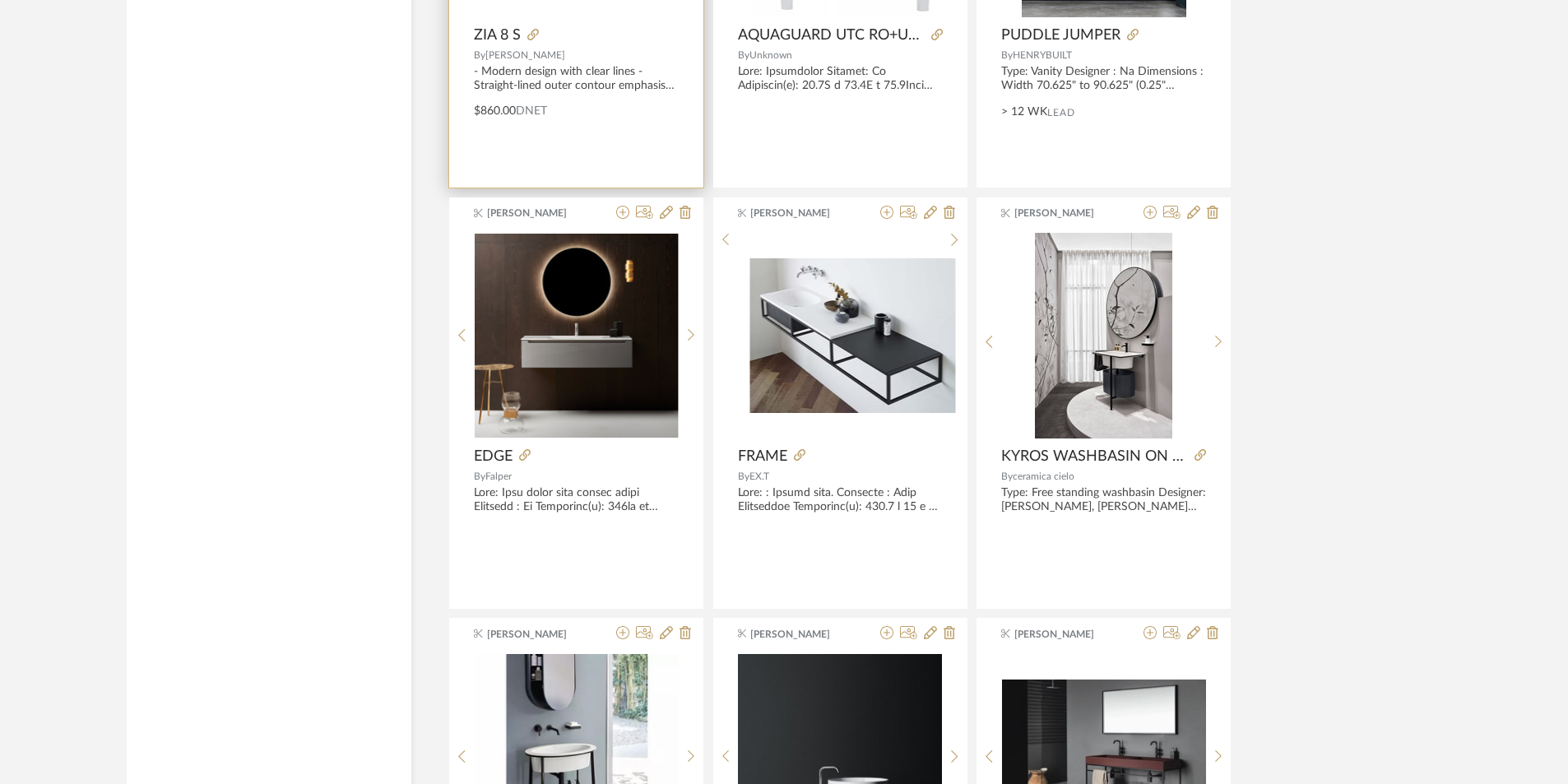
scroll to position [9355, 0]
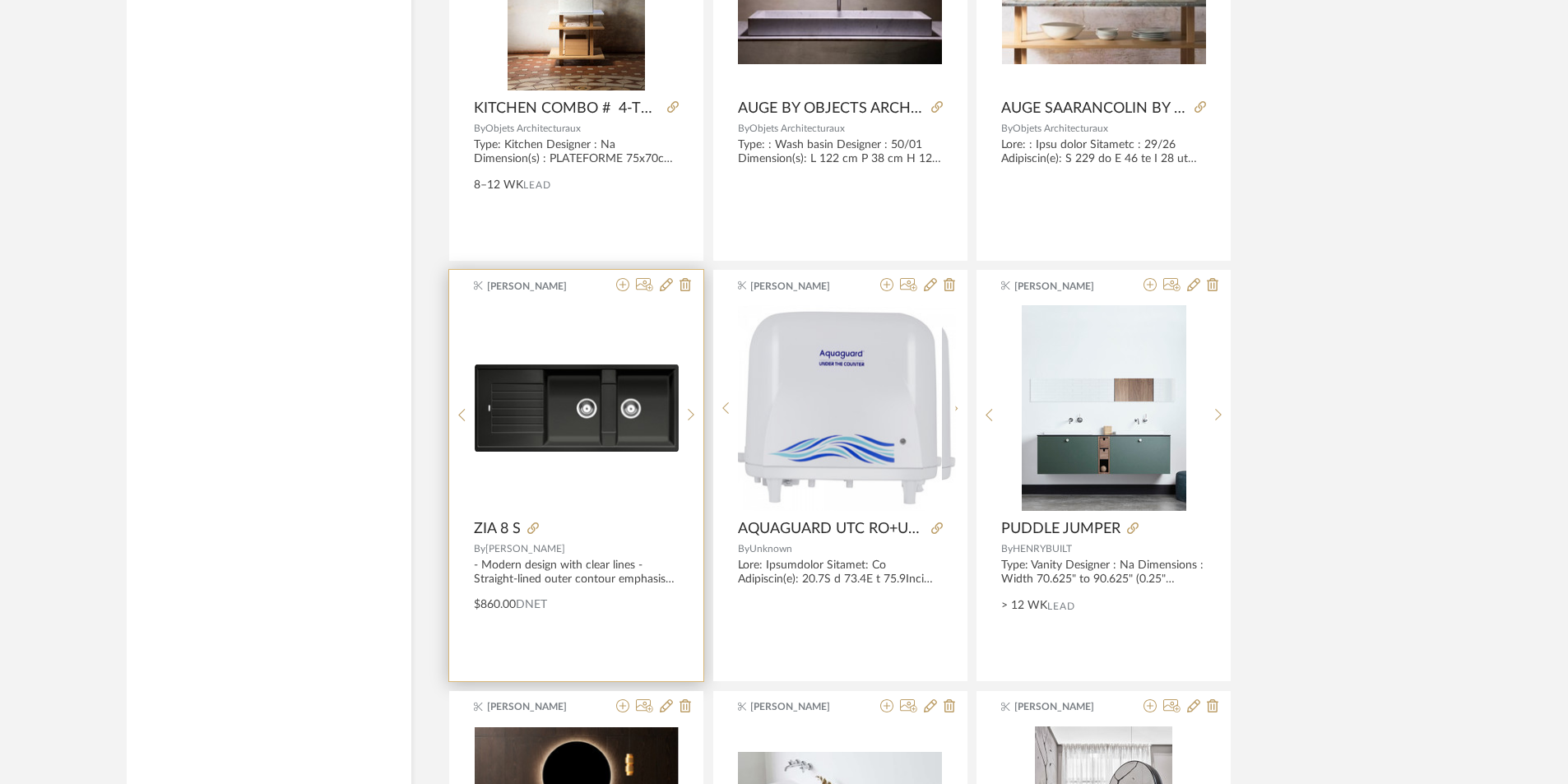
click at [0, 0] on img at bounding box center [0, 0] width 0 height 0
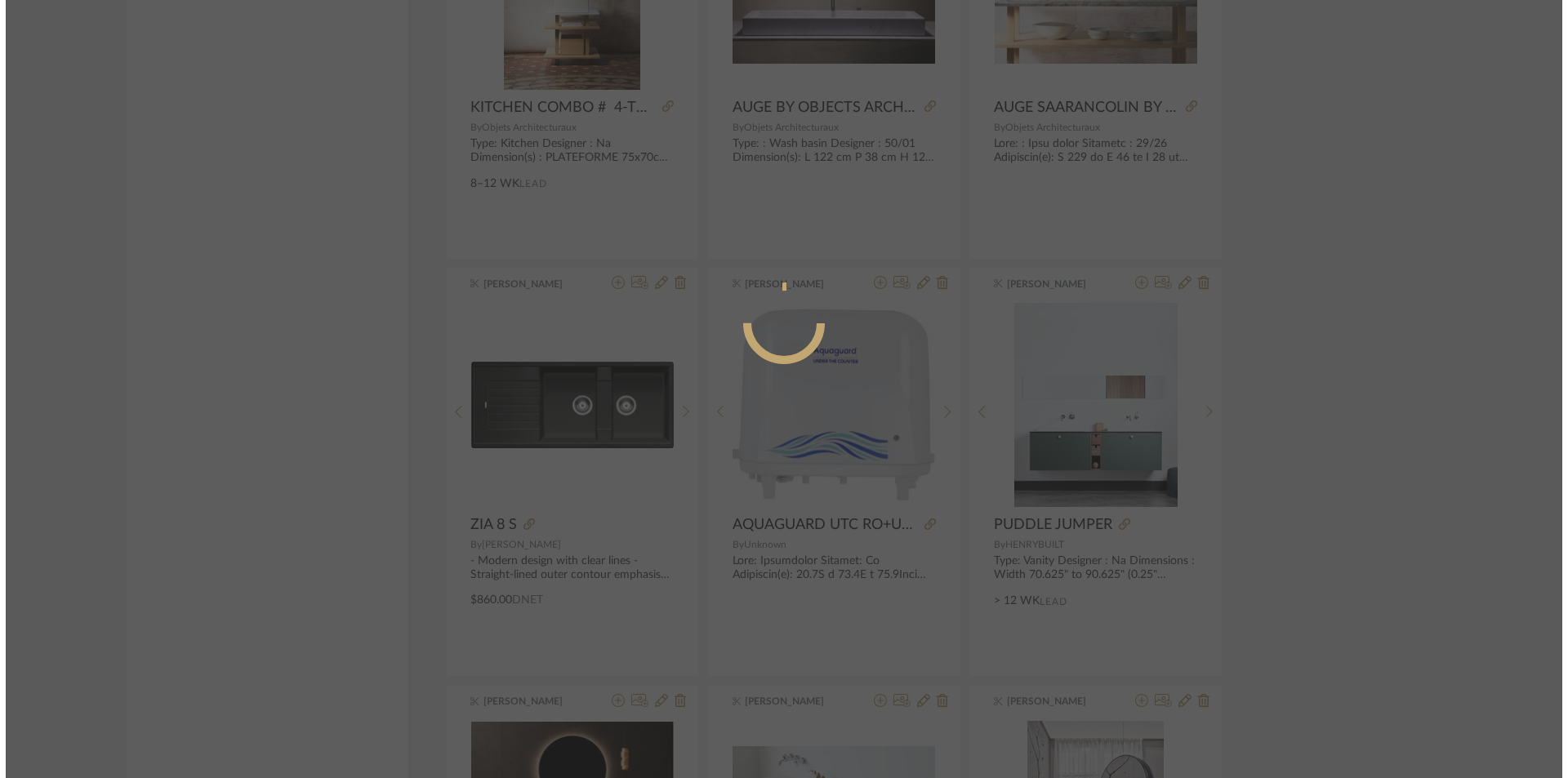
scroll to position [0, 0]
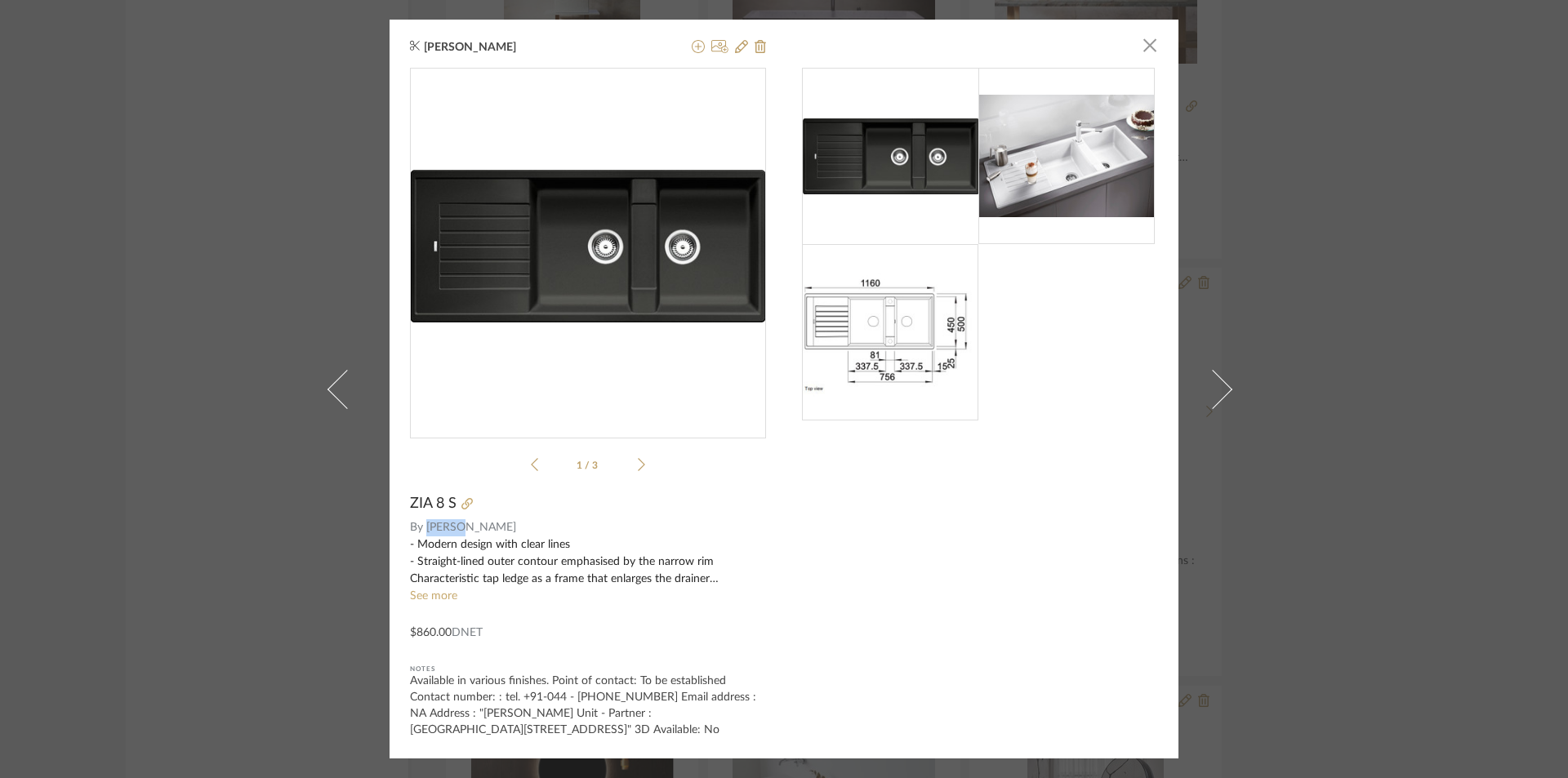
drag, startPoint x: 461, startPoint y: 517, endPoint x: 421, endPoint y: 522, distance: 40.3
click at [427, 522] on span "Blanco" at bounding box center [597, 527] width 341 height 17
copy span "Blanco"
